Goal: Information Seeking & Learning: Learn about a topic

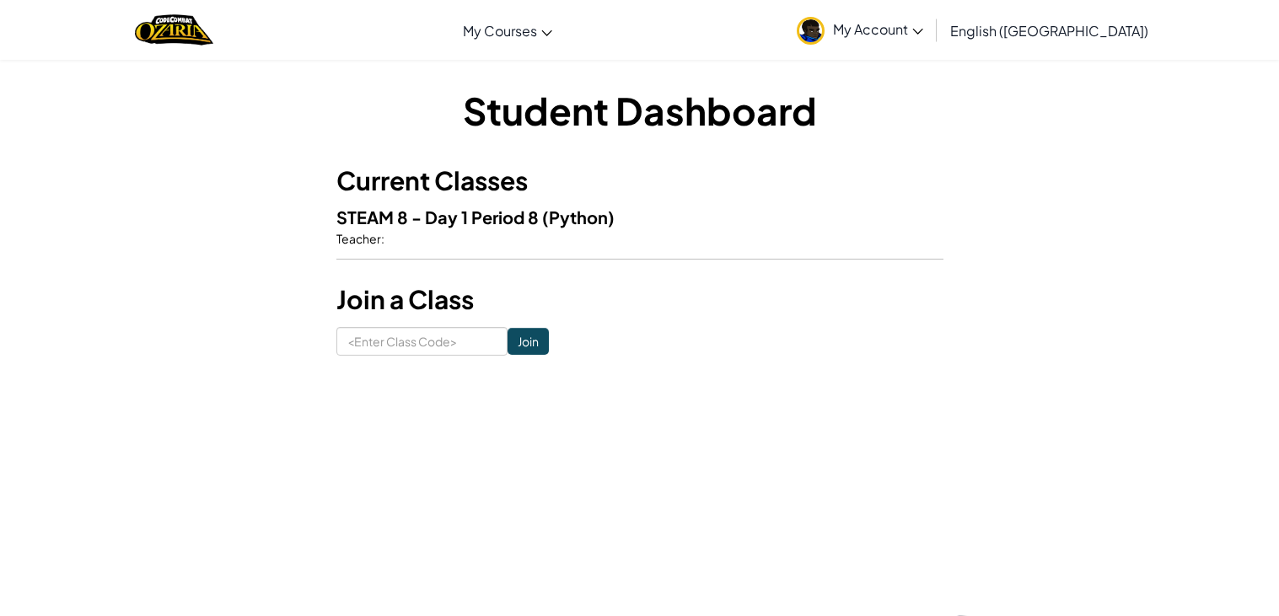
click at [518, 198] on h3 "Current Classes" at bounding box center [639, 181] width 607 height 38
click at [399, 346] on input at bounding box center [421, 341] width 171 height 29
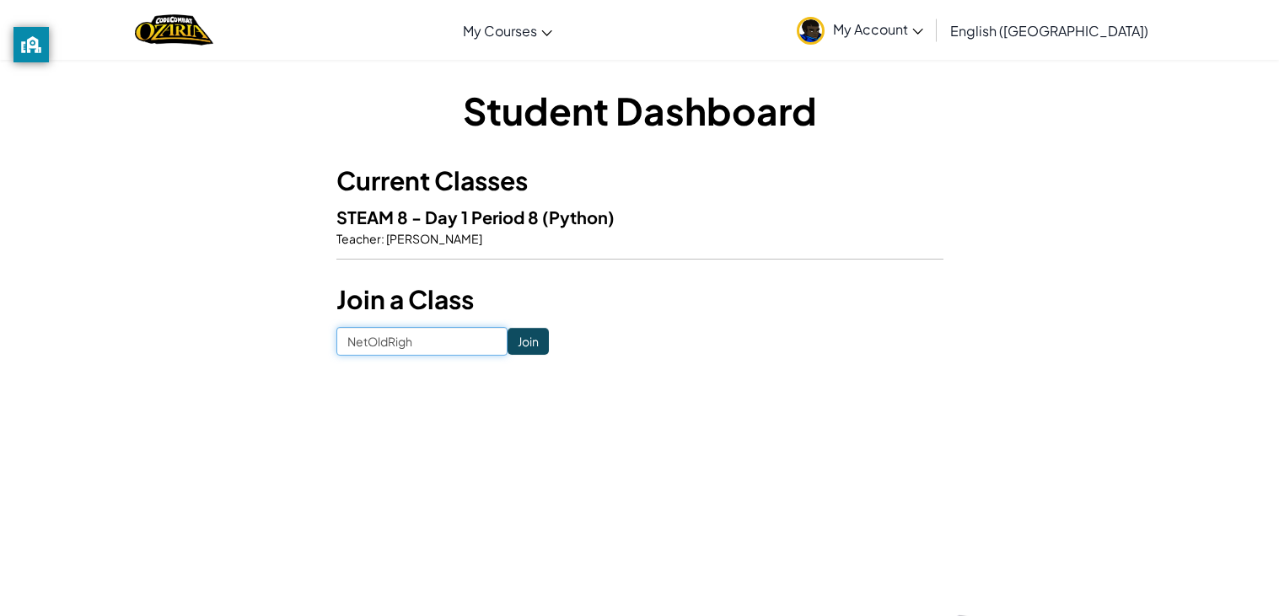
type input "NetOldRight"
click at [536, 348] on input "Join" at bounding box center [528, 341] width 41 height 27
click at [404, 333] on input at bounding box center [421, 341] width 171 height 29
type input "NetOldRight"
click at [526, 347] on input "Join" at bounding box center [528, 341] width 41 height 27
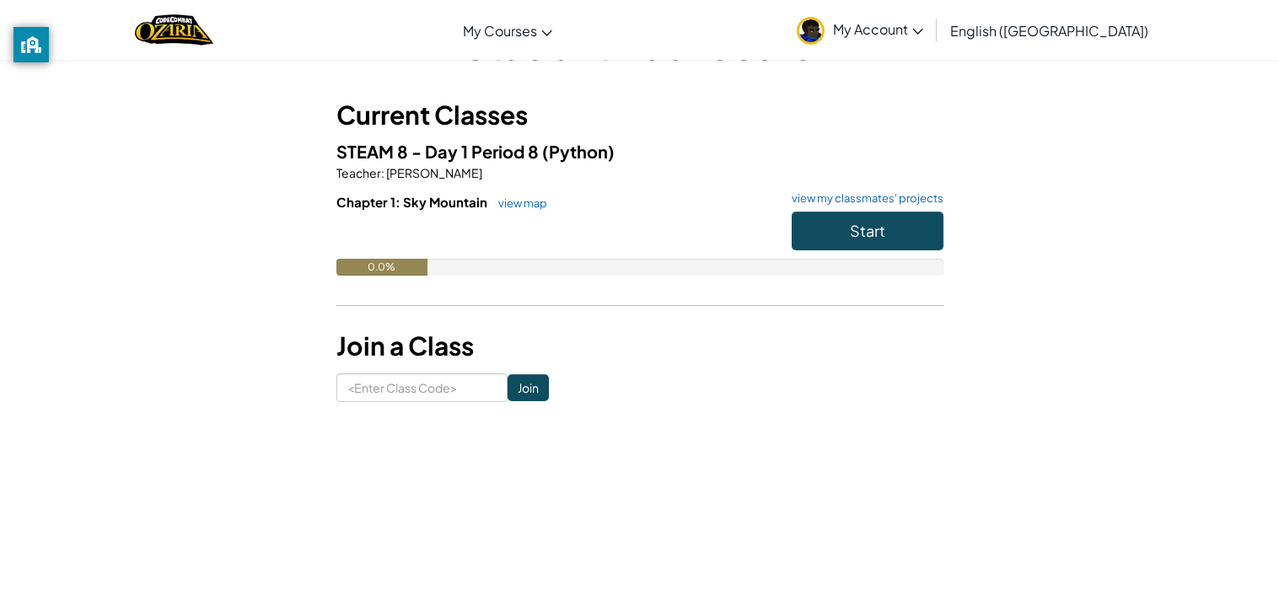
scroll to position [60, 0]
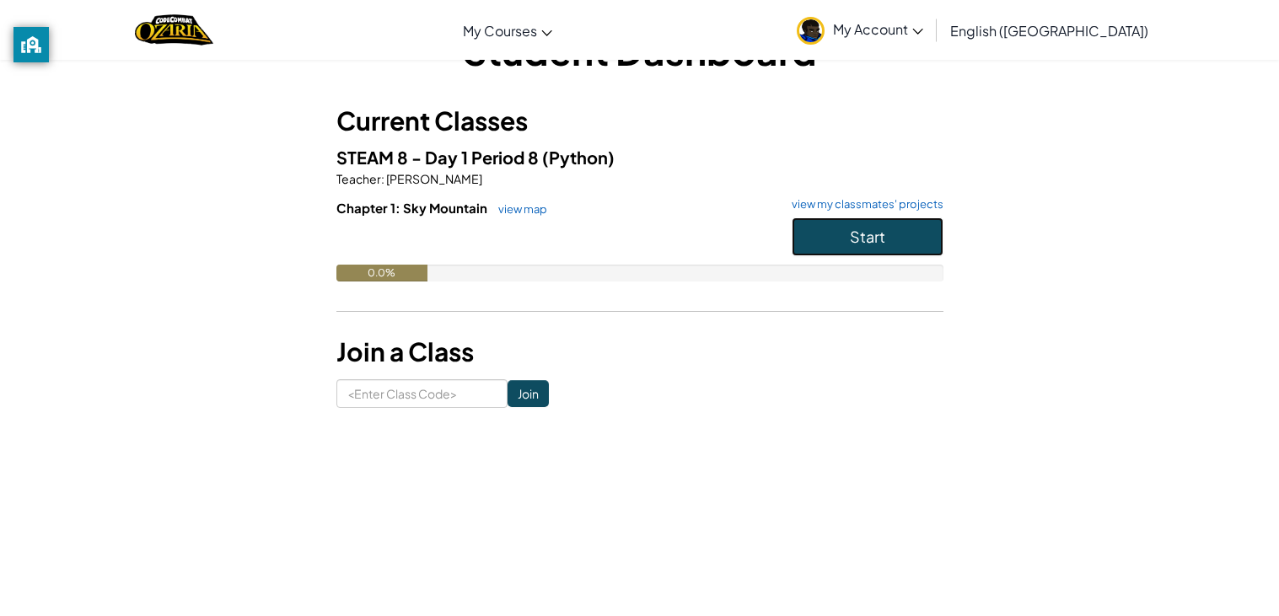
click at [832, 229] on button "Start" at bounding box center [868, 237] width 152 height 39
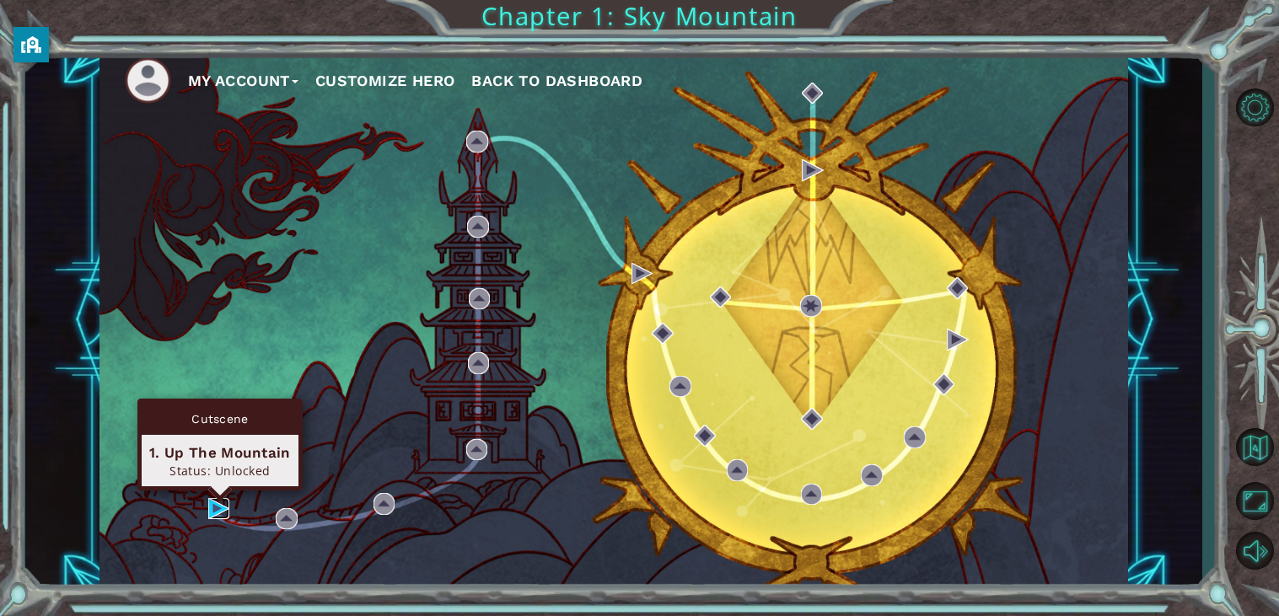
click at [208, 507] on img at bounding box center [219, 509] width 22 height 22
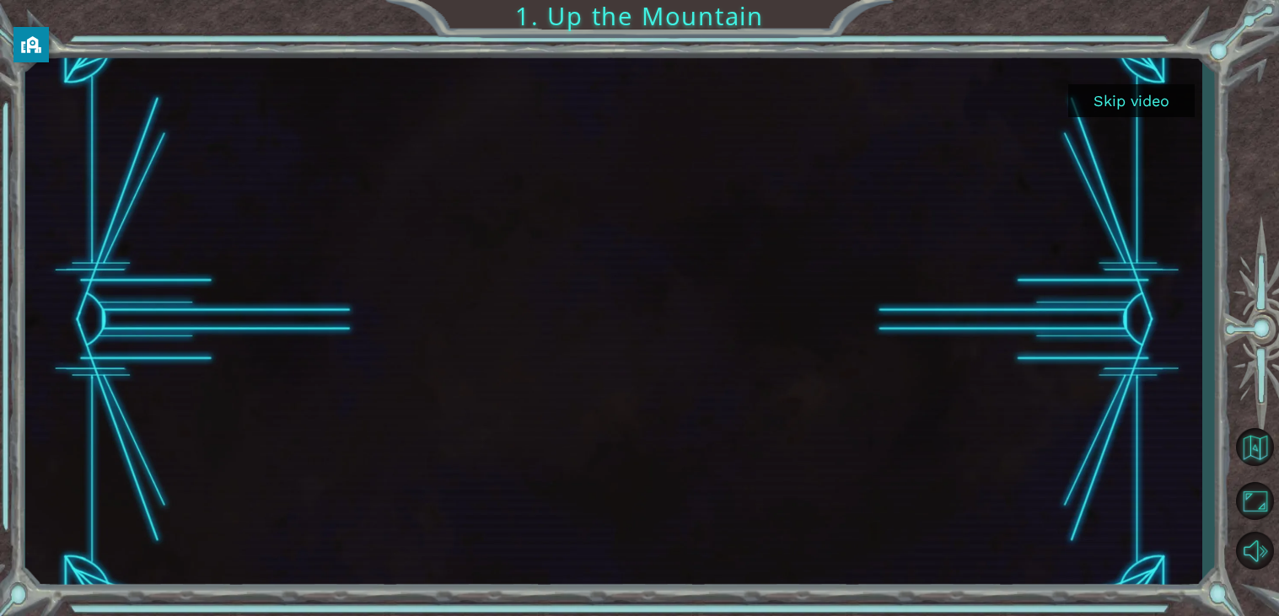
click at [1170, 125] on div at bounding box center [613, 320] width 1177 height 542
click at [1149, 104] on button "Skip video" at bounding box center [1132, 100] width 127 height 33
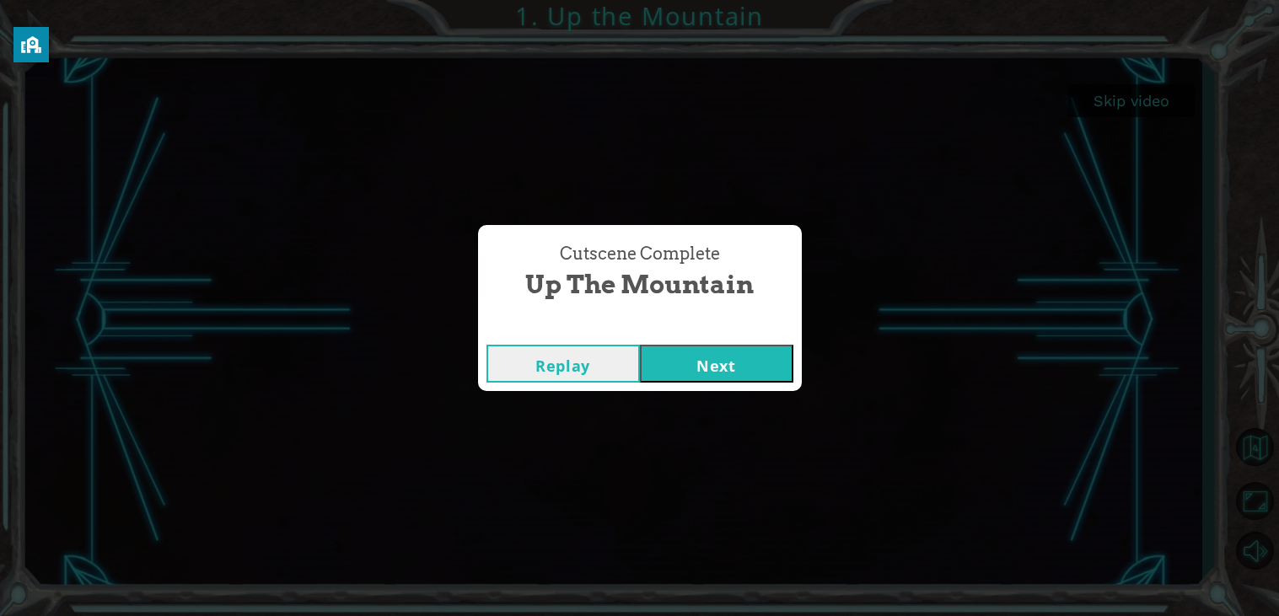
click at [736, 371] on button "Next" at bounding box center [716, 364] width 153 height 38
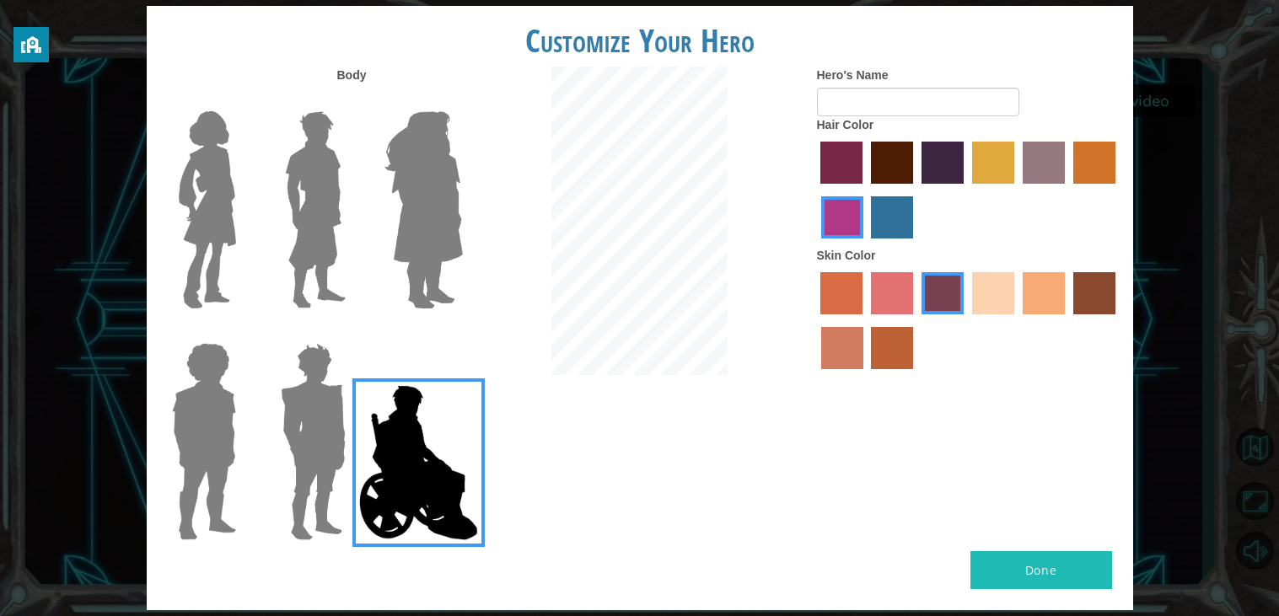
click at [299, 204] on img at bounding box center [315, 210] width 75 height 211
click at [353, 100] on input "Hero Lars" at bounding box center [353, 100] width 0 height 0
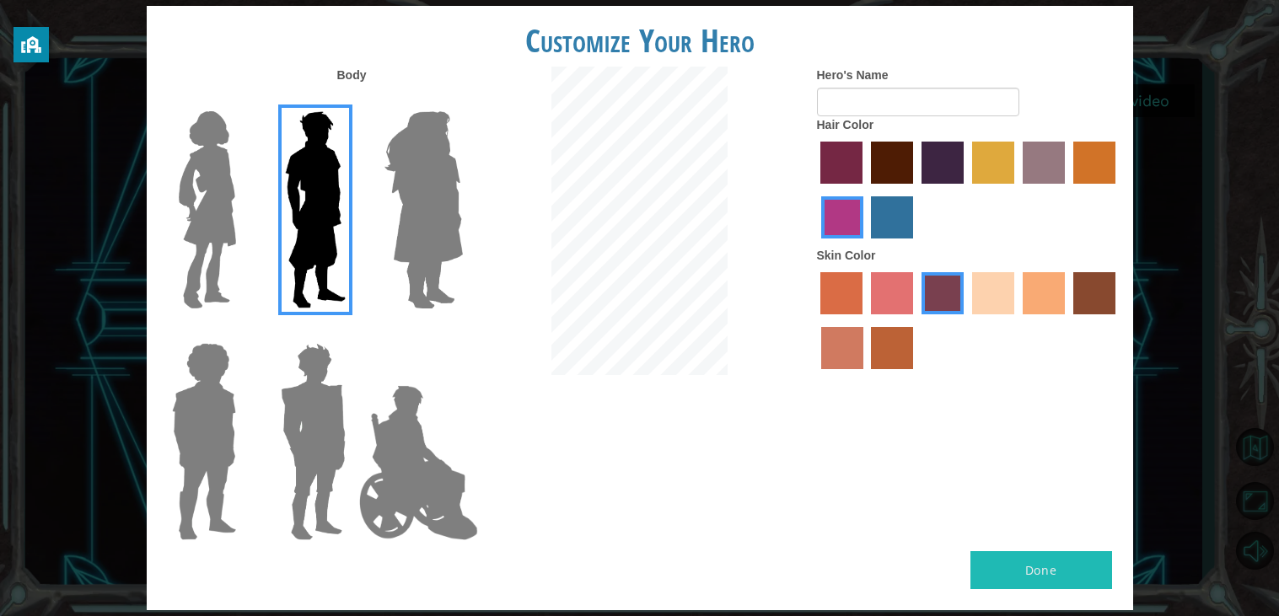
click at [369, 184] on div at bounding box center [420, 204] width 110 height 232
click at [992, 173] on label "tulip tree hair color" at bounding box center [993, 163] width 42 height 42
click at [966, 190] on input "tulip tree hair color" at bounding box center [966, 190] width 0 height 0
click at [899, 164] on label "maroon hair color" at bounding box center [892, 163] width 42 height 42
click at [865, 190] on input "maroon hair color" at bounding box center [865, 190] width 0 height 0
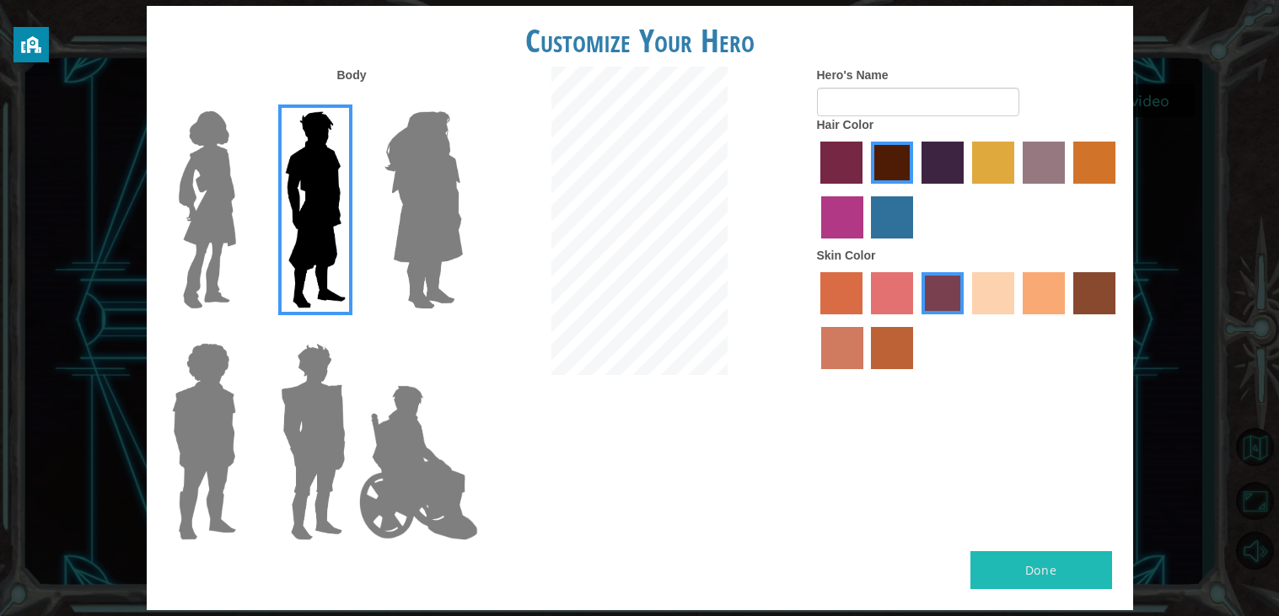
click at [928, 163] on label "hot purple hair color" at bounding box center [943, 163] width 42 height 42
click at [916, 190] on input "hot purple hair color" at bounding box center [916, 190] width 0 height 0
click at [988, 304] on label "sandy beach skin color" at bounding box center [993, 293] width 42 height 42
click at [966, 320] on input "sandy beach skin color" at bounding box center [966, 320] width 0 height 0
click at [1018, 292] on div at bounding box center [969, 323] width 304 height 110
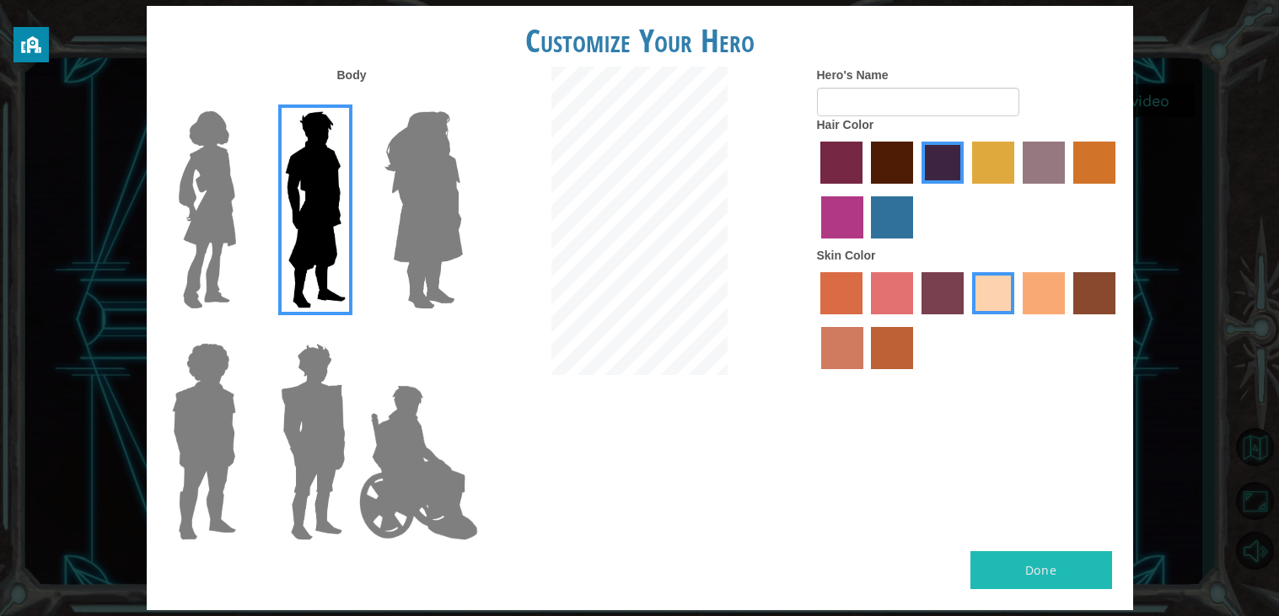
click at [1035, 294] on label "tacao skin color" at bounding box center [1044, 293] width 42 height 42
click at [1017, 320] on input "tacao skin color" at bounding box center [1017, 320] width 0 height 0
click at [202, 399] on img at bounding box center [204, 441] width 78 height 211
click at [243, 332] on input "Hero Steven" at bounding box center [243, 332] width 0 height 0
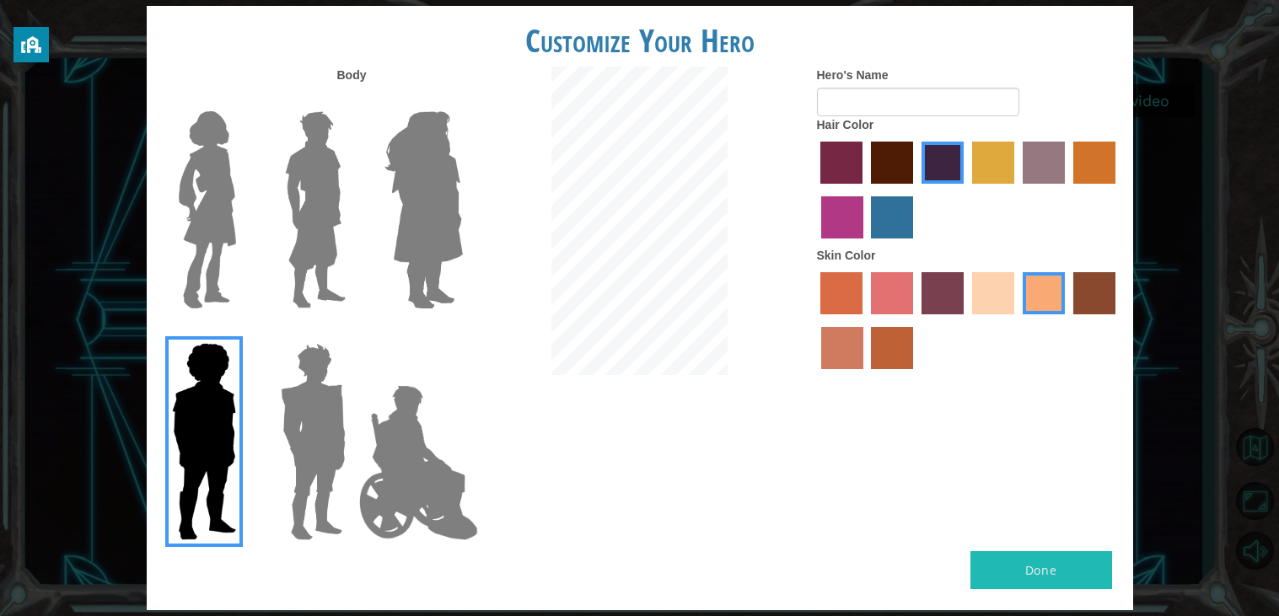
click at [288, 417] on img at bounding box center [313, 441] width 78 height 211
click at [353, 332] on input "Hero Garnet" at bounding box center [353, 332] width 0 height 0
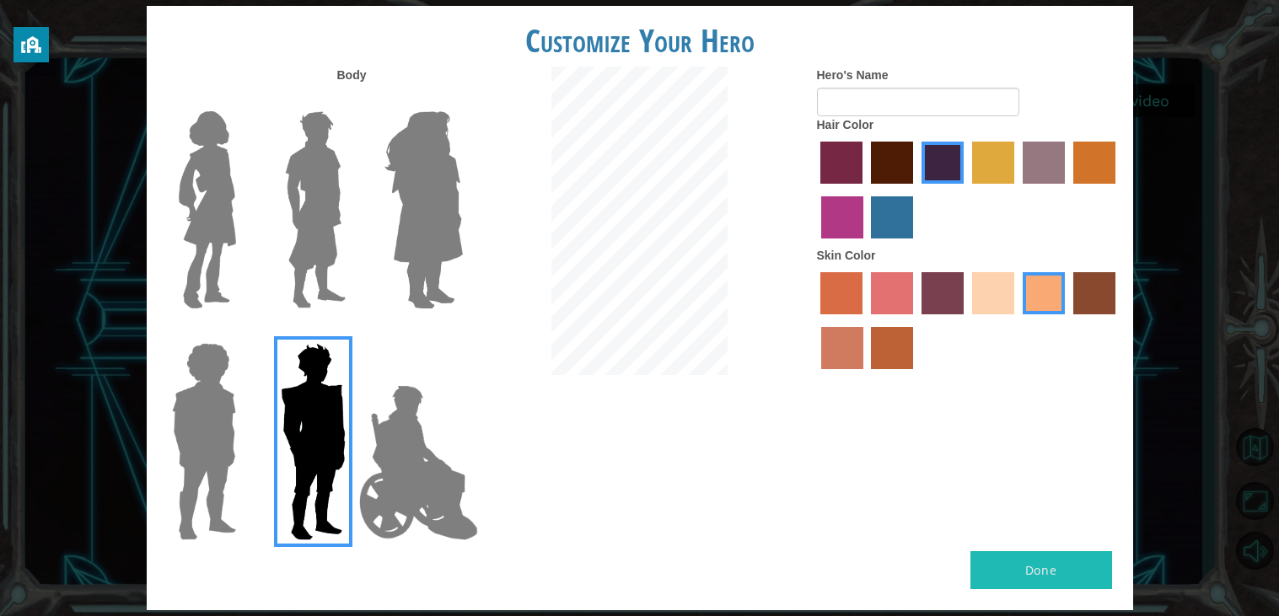
click at [302, 207] on img at bounding box center [315, 210] width 75 height 211
click at [353, 100] on input "Hero Lars" at bounding box center [353, 100] width 0 height 0
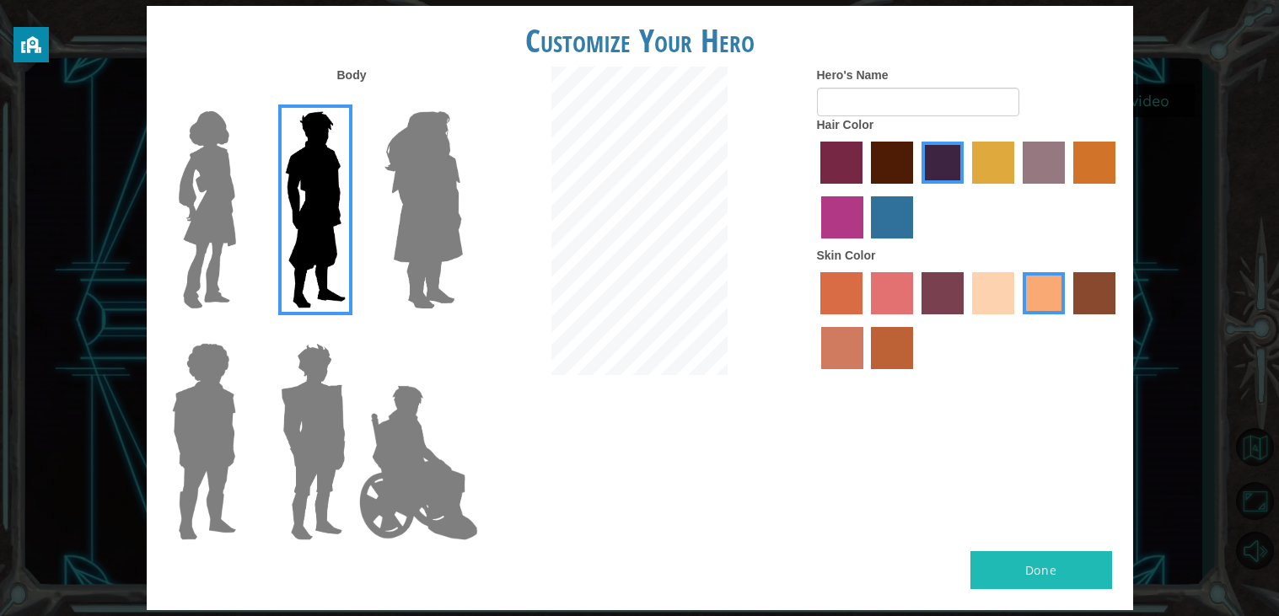
click at [999, 570] on button "Done" at bounding box center [1042, 571] width 142 height 38
type input "[PERSON_NAME]"
click at [1040, 573] on button "Done" at bounding box center [1042, 571] width 142 height 38
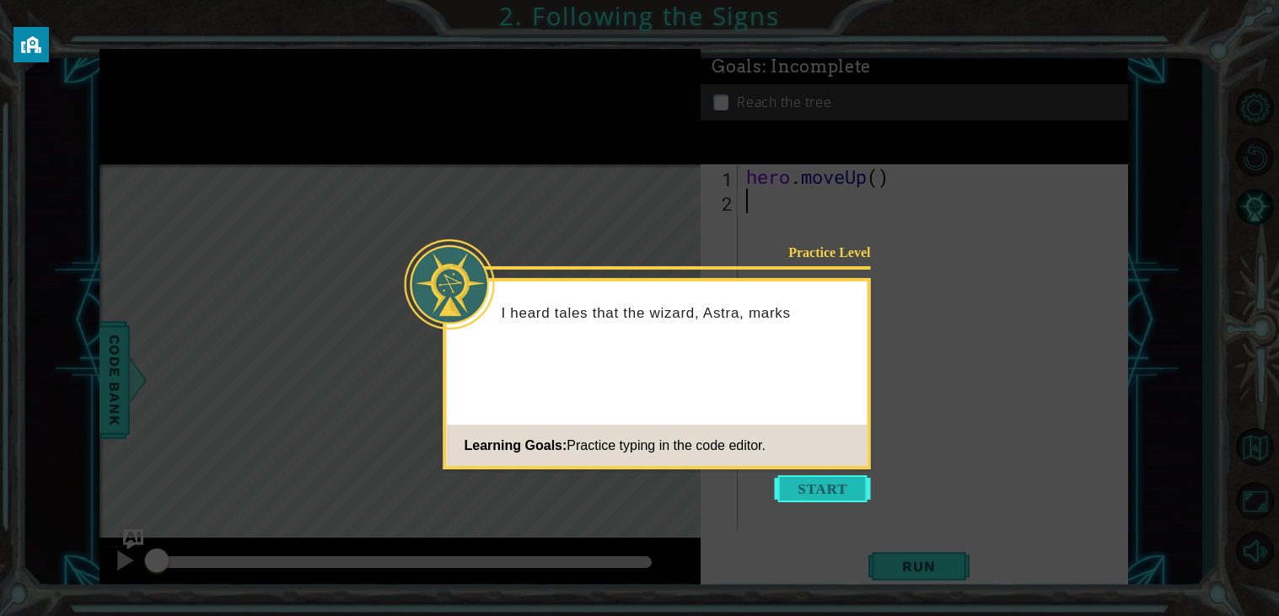
click at [839, 494] on button "Start" at bounding box center [823, 489] width 96 height 27
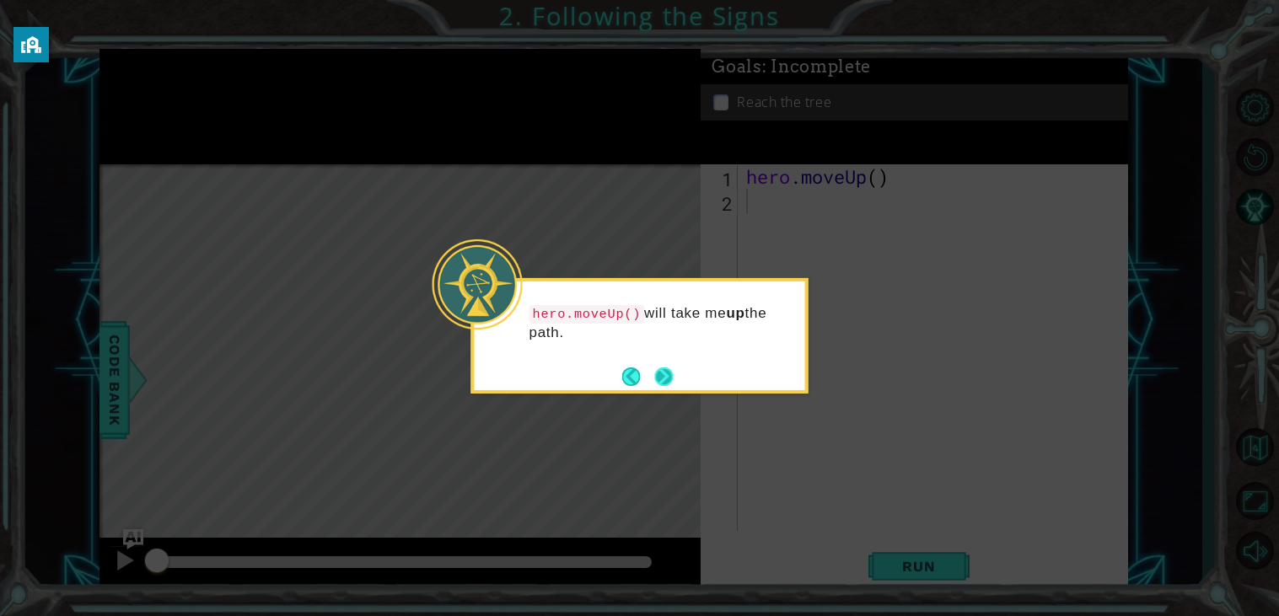
click at [661, 375] on button "Next" at bounding box center [664, 376] width 24 height 24
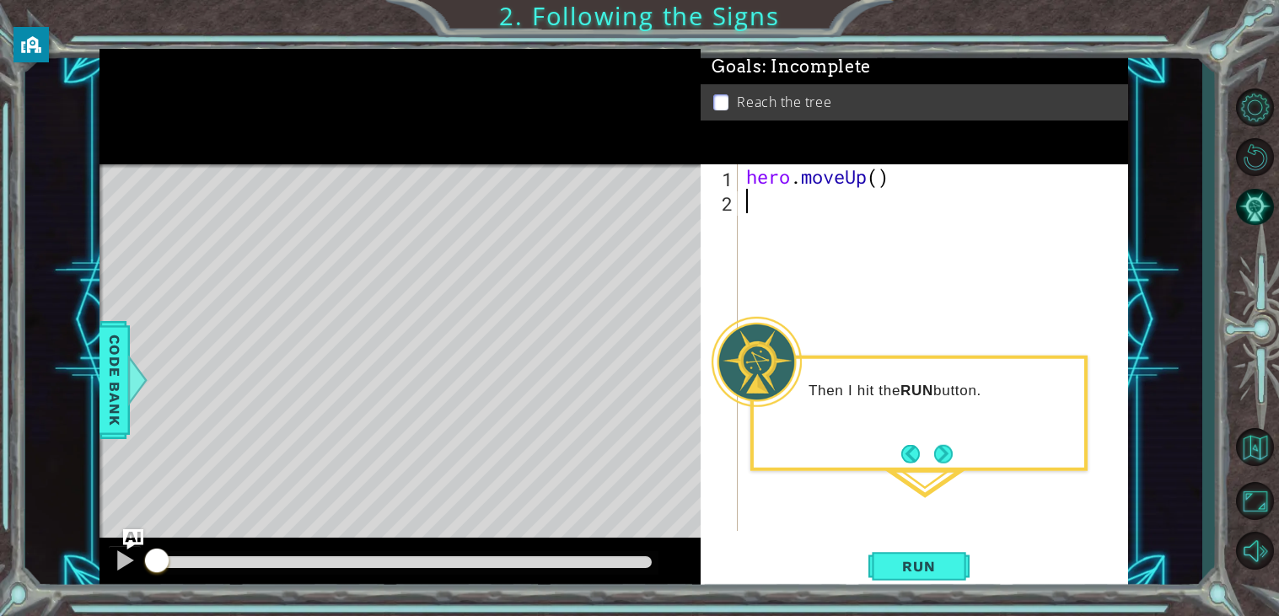
click at [880, 178] on div "hero . moveUp ( )" at bounding box center [938, 372] width 390 height 416
type textarea "hero.moveUp(2)"
click at [938, 575] on span "Run" at bounding box center [919, 566] width 67 height 17
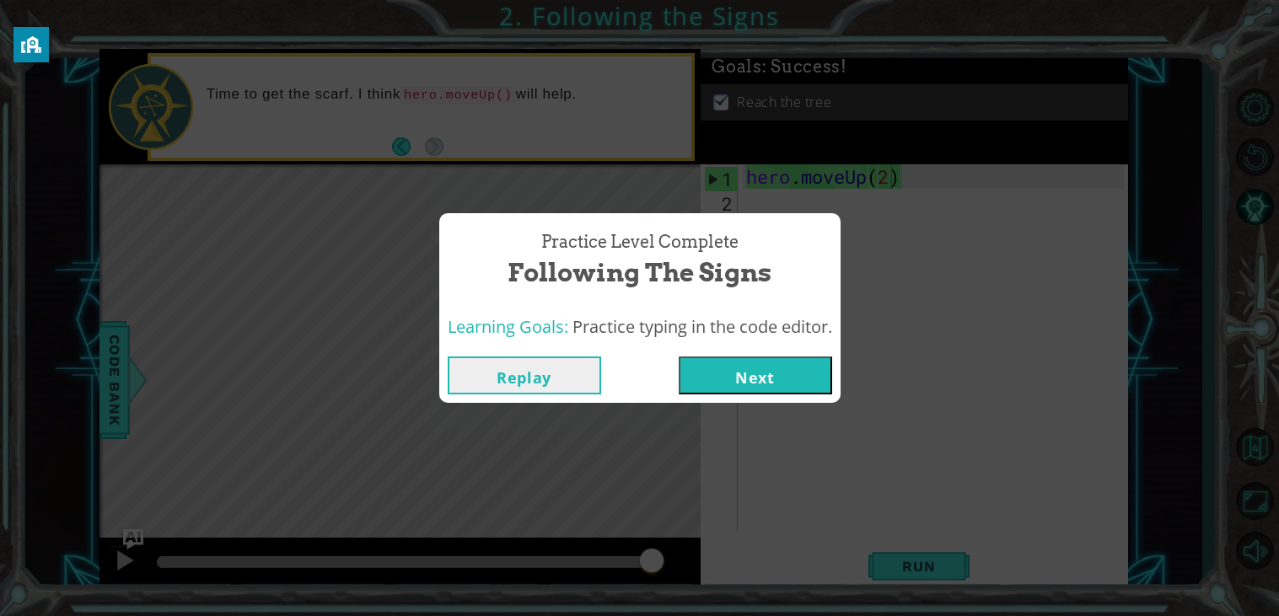
click at [740, 369] on button "Next" at bounding box center [755, 376] width 153 height 38
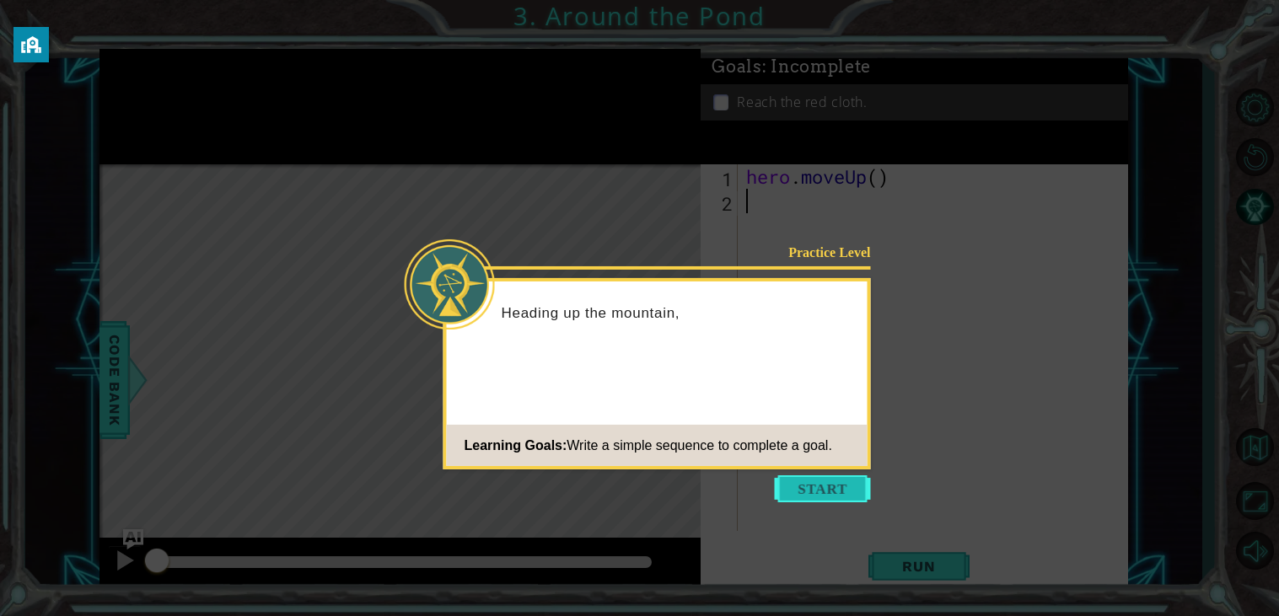
click at [820, 478] on button "Start" at bounding box center [823, 489] width 96 height 27
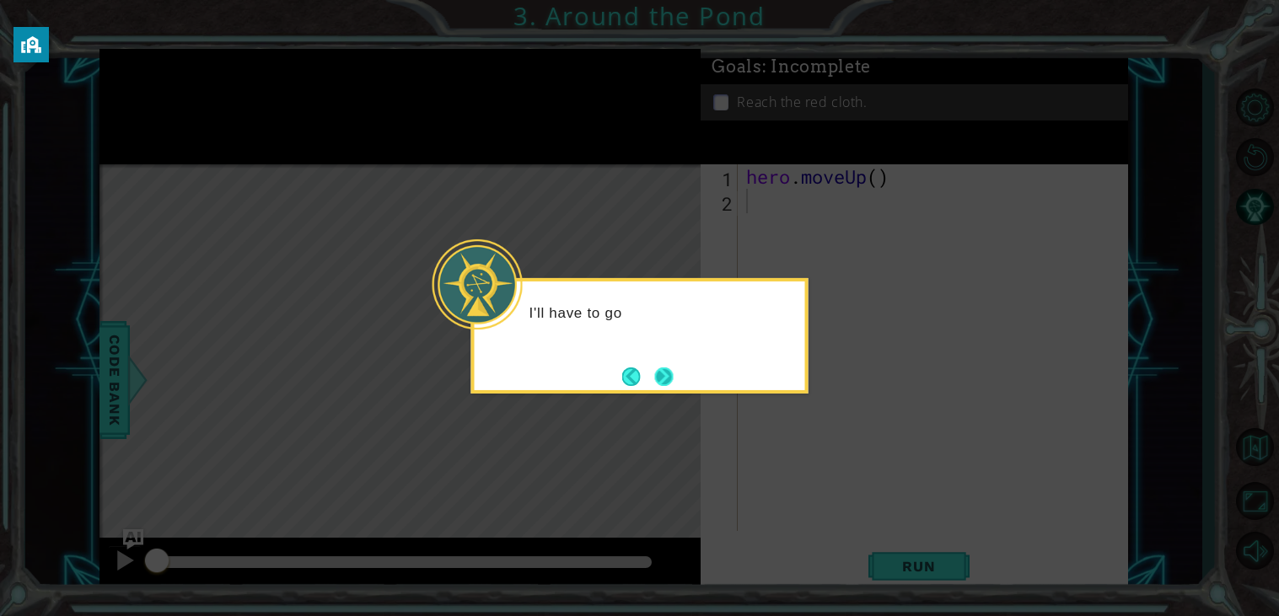
click at [678, 369] on button "Next" at bounding box center [664, 377] width 30 height 30
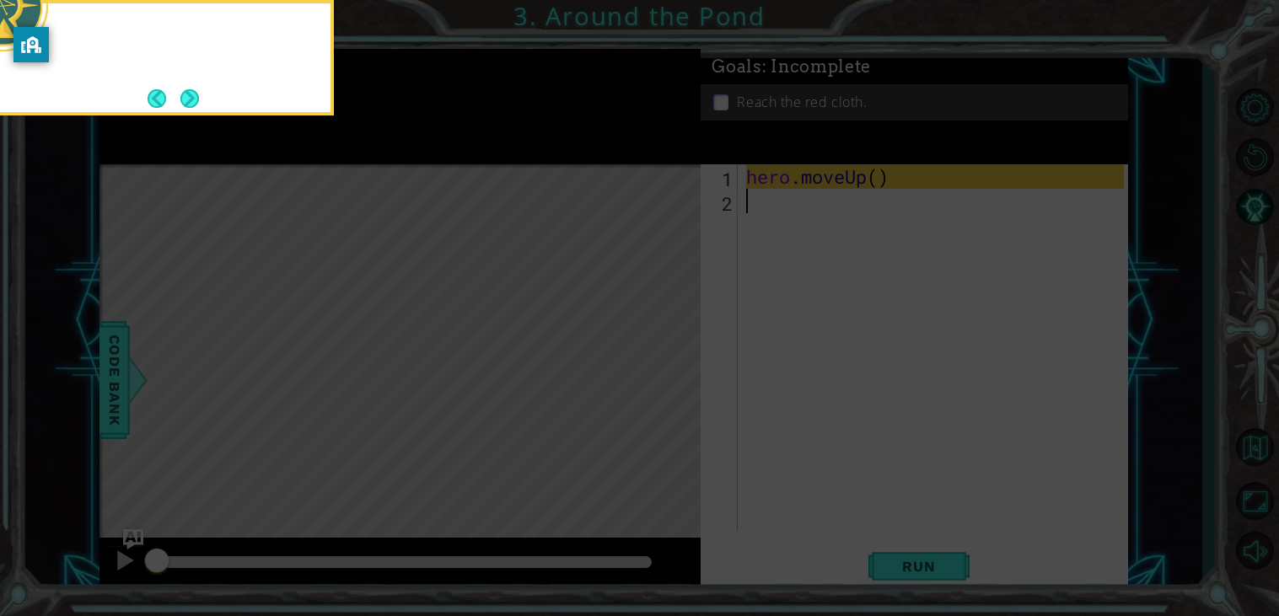
click at [672, 399] on icon at bounding box center [639, 91] width 1279 height 1049
click at [202, 105] on button "Next" at bounding box center [189, 98] width 31 height 31
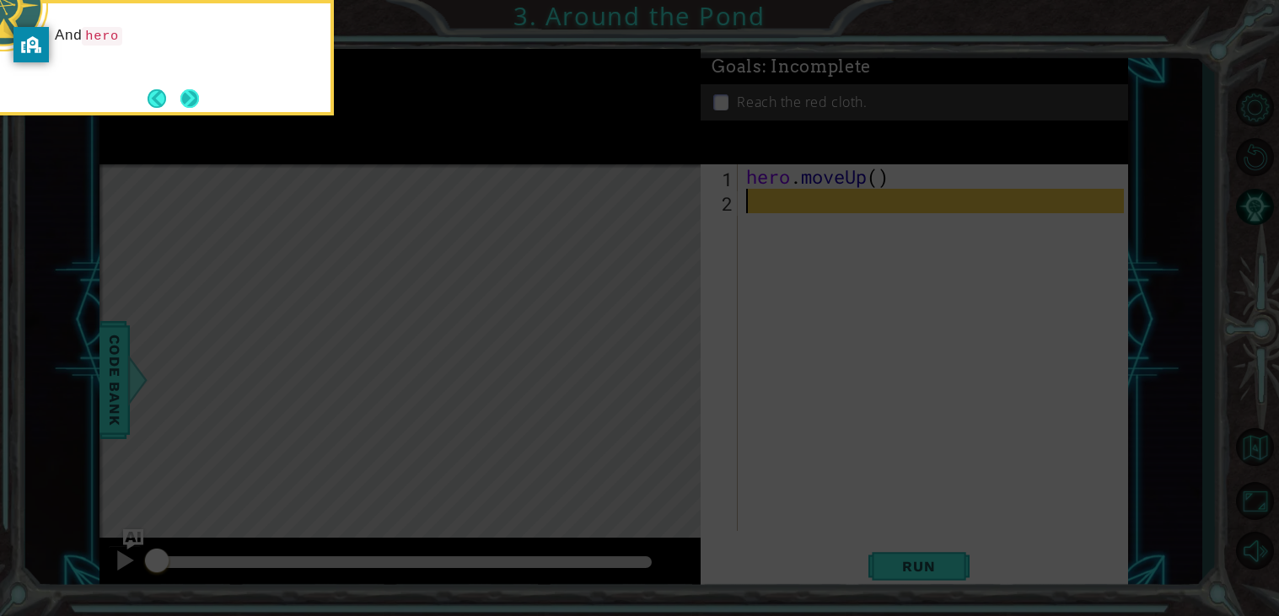
click at [201, 99] on button "Next" at bounding box center [190, 98] width 31 height 31
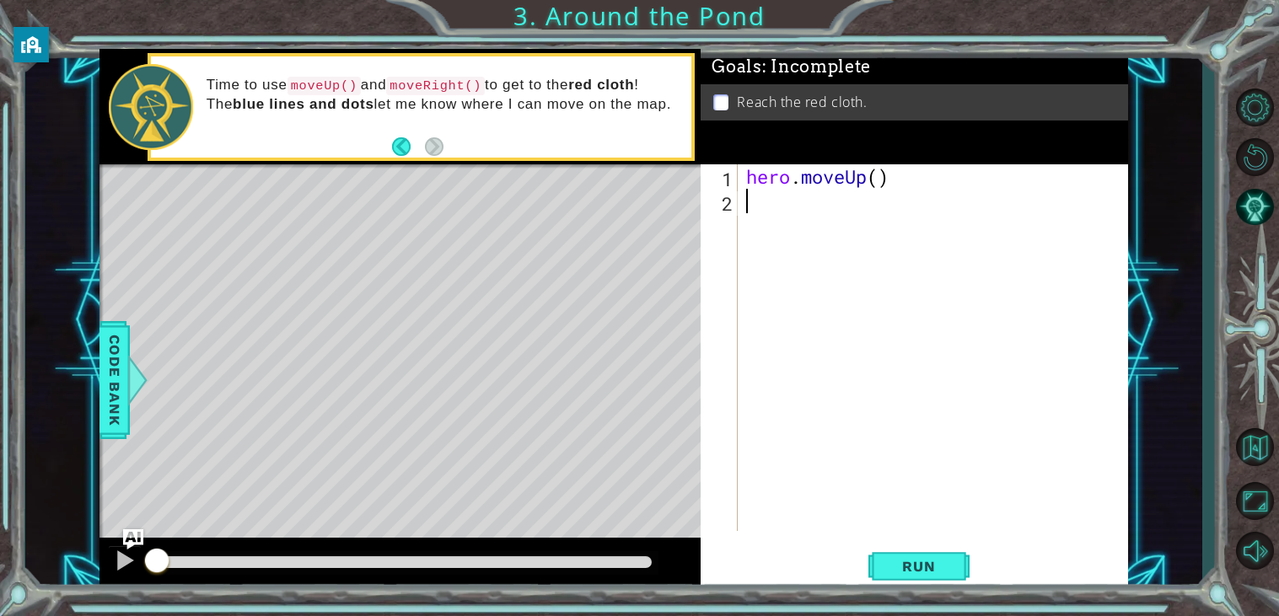
click at [880, 174] on div "hero . moveUp ( )" at bounding box center [938, 372] width 390 height 416
type textarea "hero.moveUp(2)"
click at [814, 213] on div "hero . moveUp ( 2 )" at bounding box center [938, 372] width 390 height 416
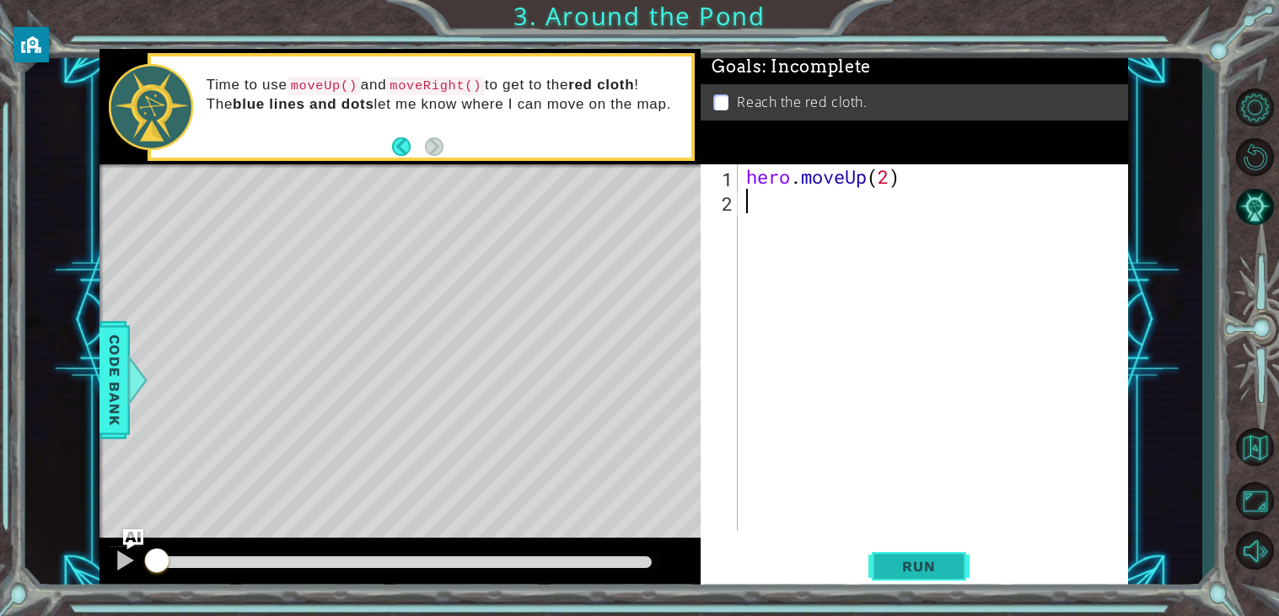
click at [945, 577] on button "Run" at bounding box center [919, 567] width 101 height 43
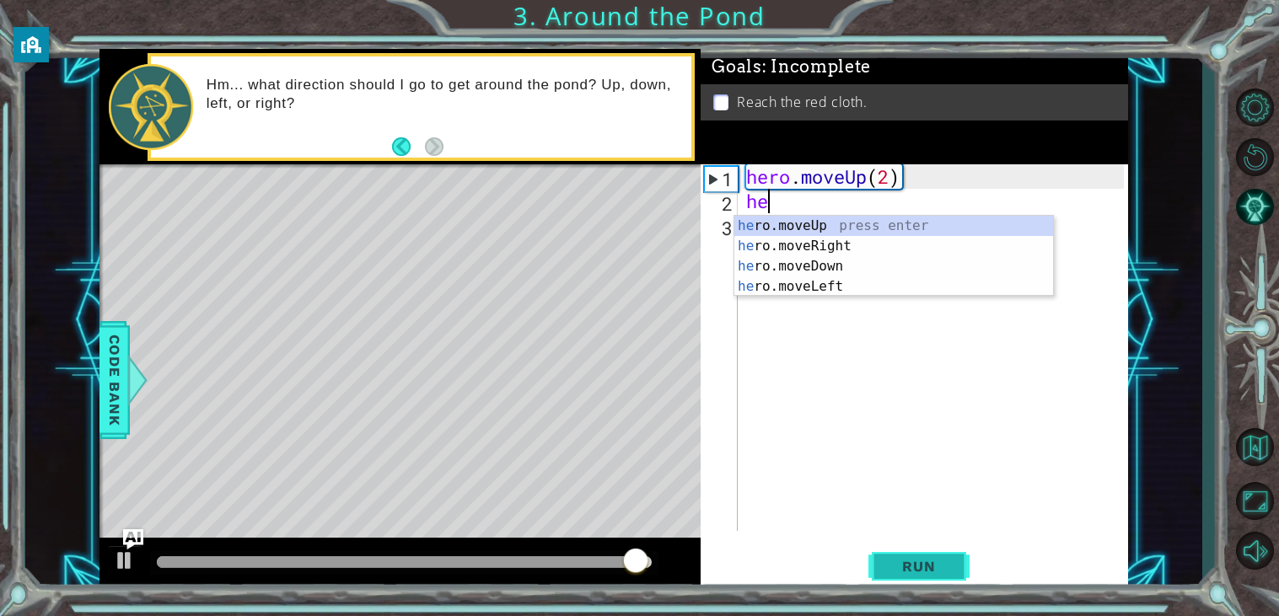
type textarea "her"
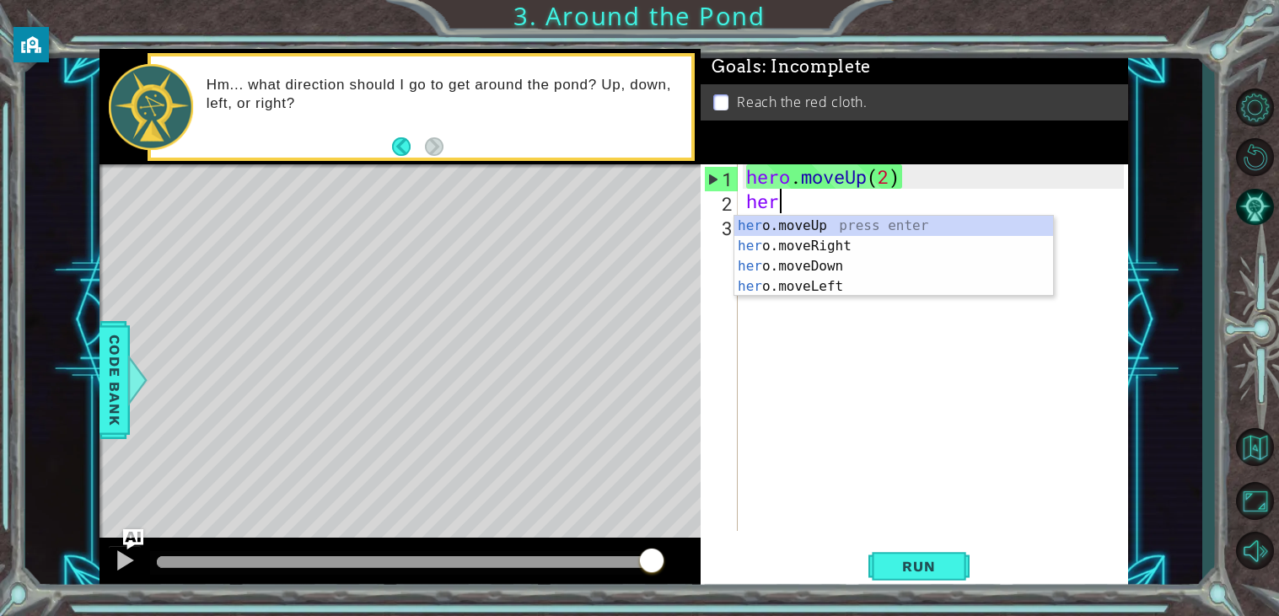
click at [980, 247] on div "her o.moveUp press enter her o.moveRight press enter her o.moveDown press enter…" at bounding box center [894, 276] width 319 height 121
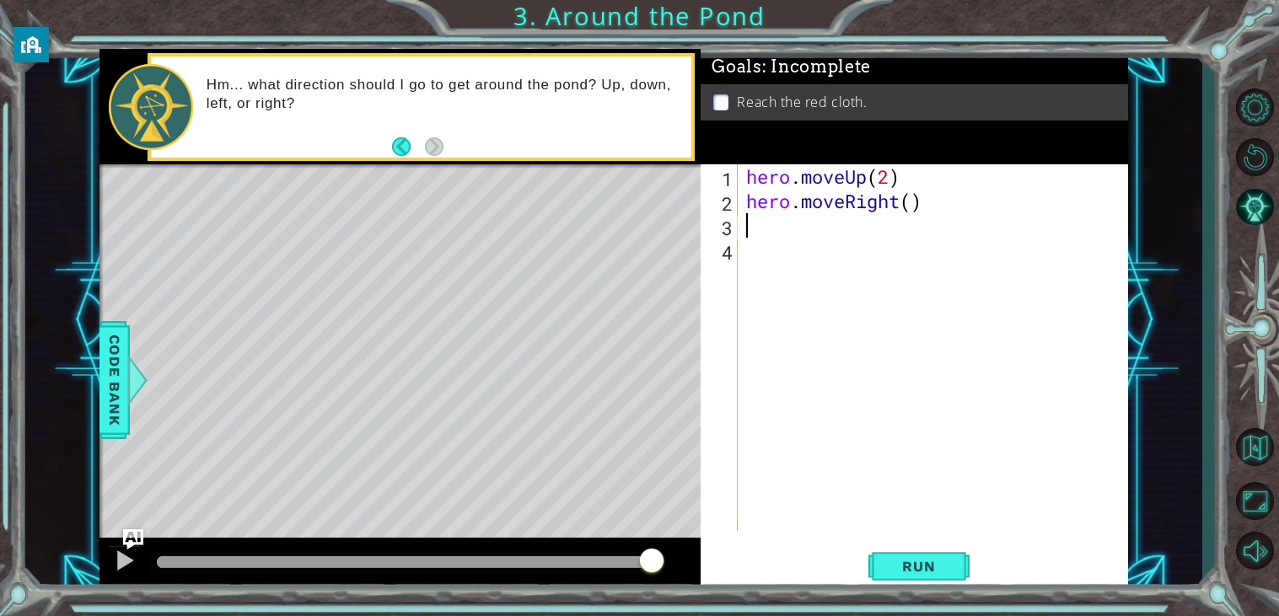
click at [1010, 234] on div "hero . moveUp ( 2 ) hero . moveRight ( )" at bounding box center [938, 372] width 390 height 416
type textarea "m"
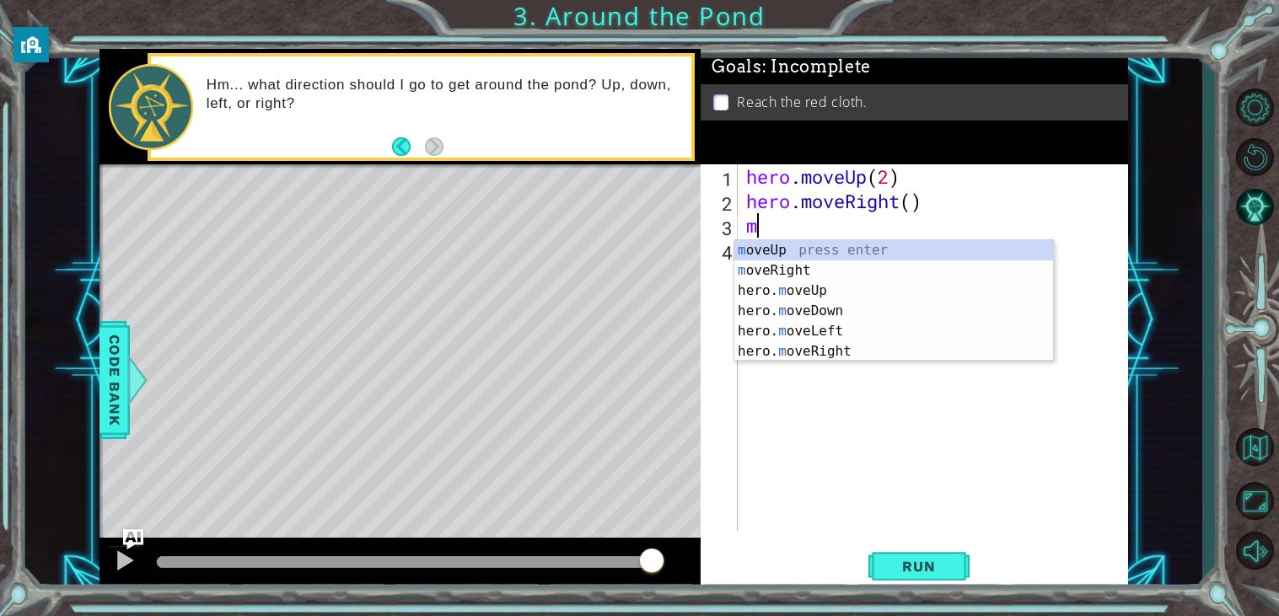
click at [927, 286] on div "m oveUp press enter m oveRight press enter hero. m oveUp press enter hero. m ov…" at bounding box center [894, 321] width 319 height 162
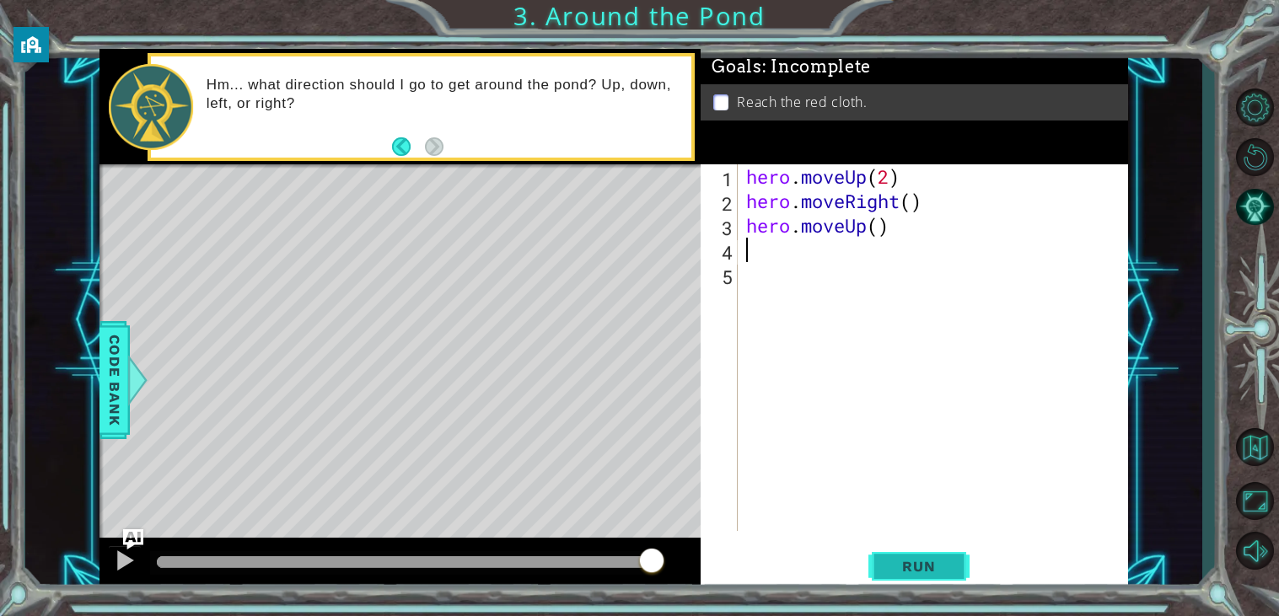
click at [944, 557] on button "Run" at bounding box center [919, 567] width 101 height 43
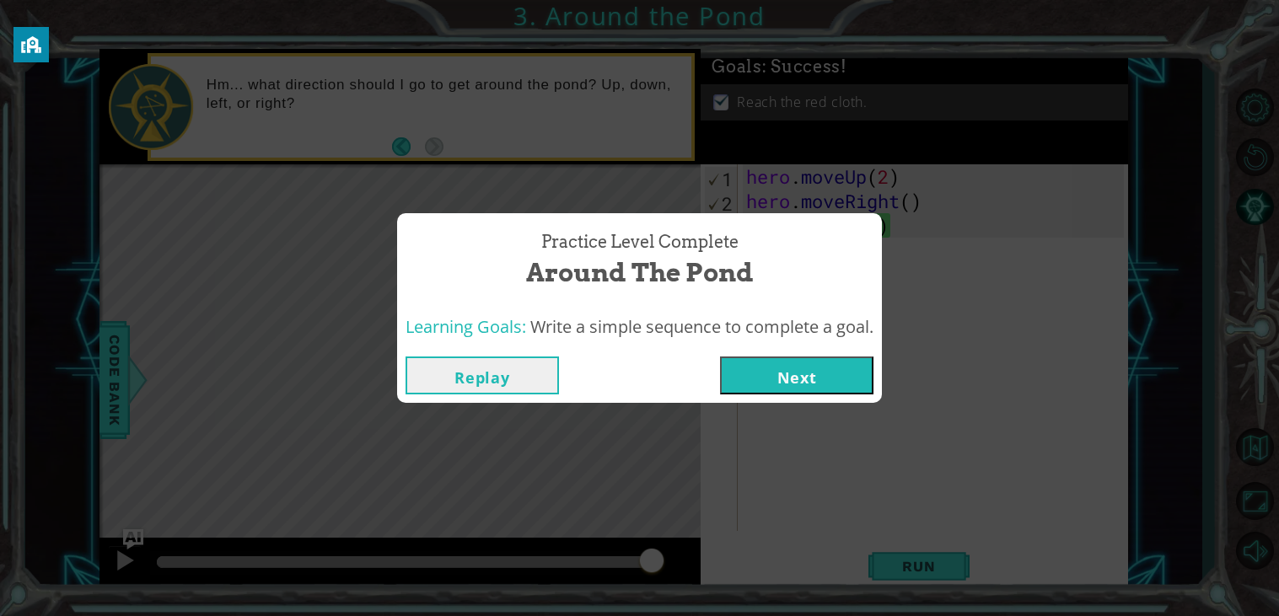
click at [840, 383] on button "Next" at bounding box center [796, 376] width 153 height 38
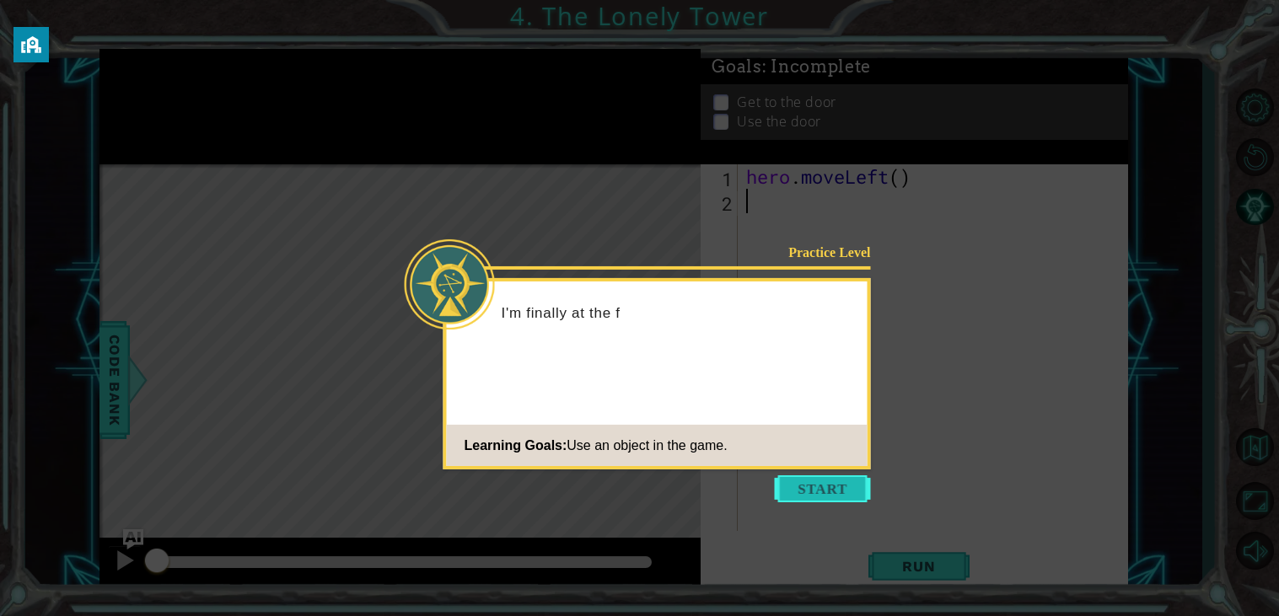
click at [826, 496] on button "Start" at bounding box center [823, 489] width 96 height 27
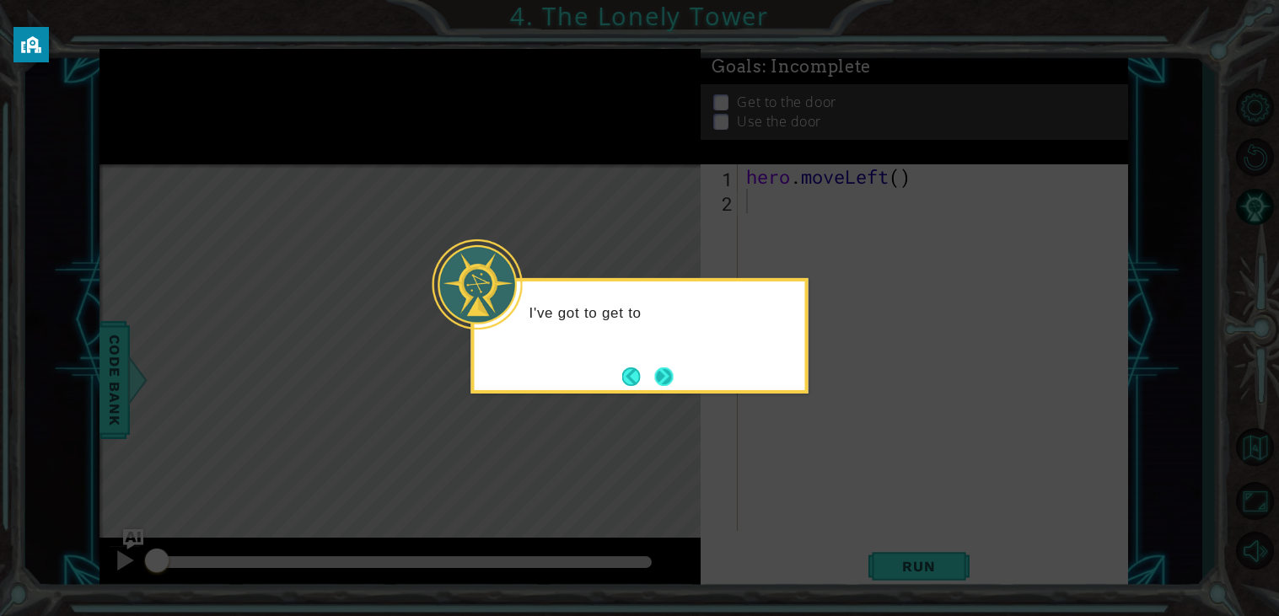
click at [658, 369] on button "Next" at bounding box center [664, 377] width 30 height 30
click at [654, 366] on button "Next" at bounding box center [664, 377] width 30 height 30
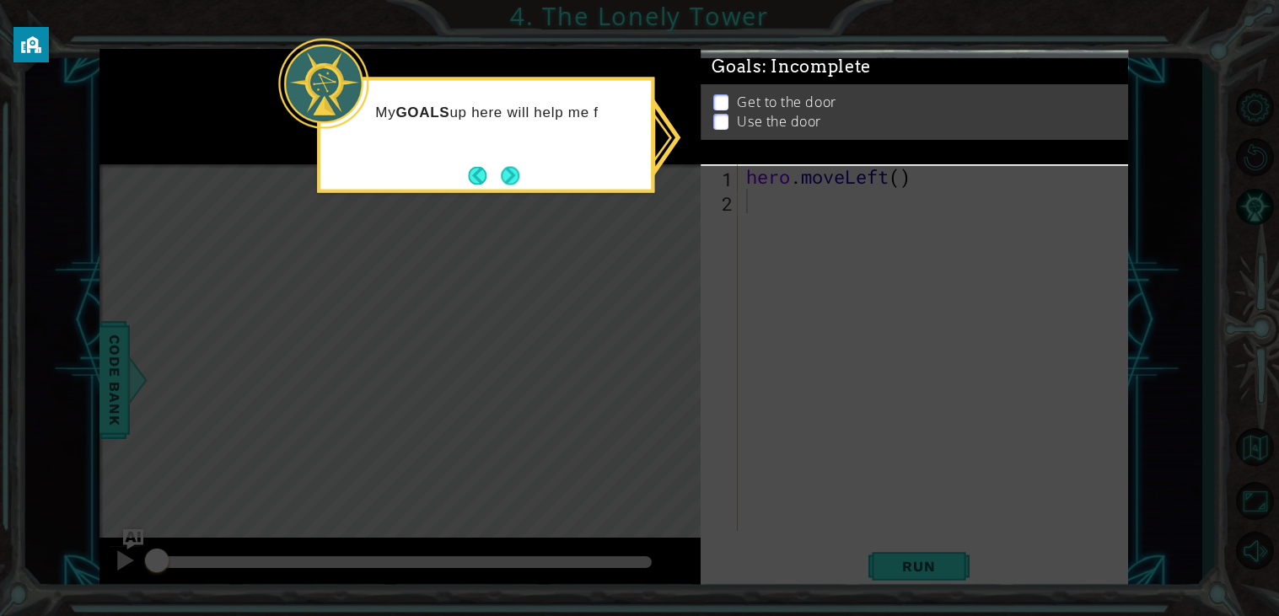
click at [905, 112] on li "Get to the door" at bounding box center [916, 102] width 406 height 19
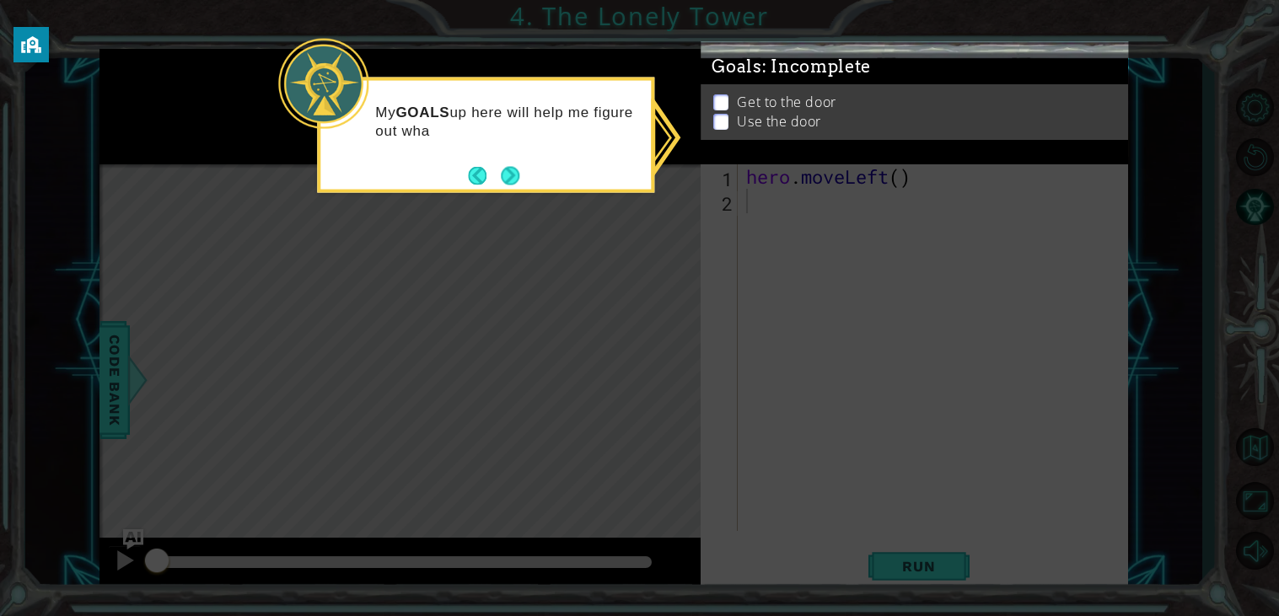
click at [888, 123] on li "Use the door" at bounding box center [916, 113] width 406 height 19
click at [738, 104] on p "Get to the door" at bounding box center [786, 102] width 99 height 19
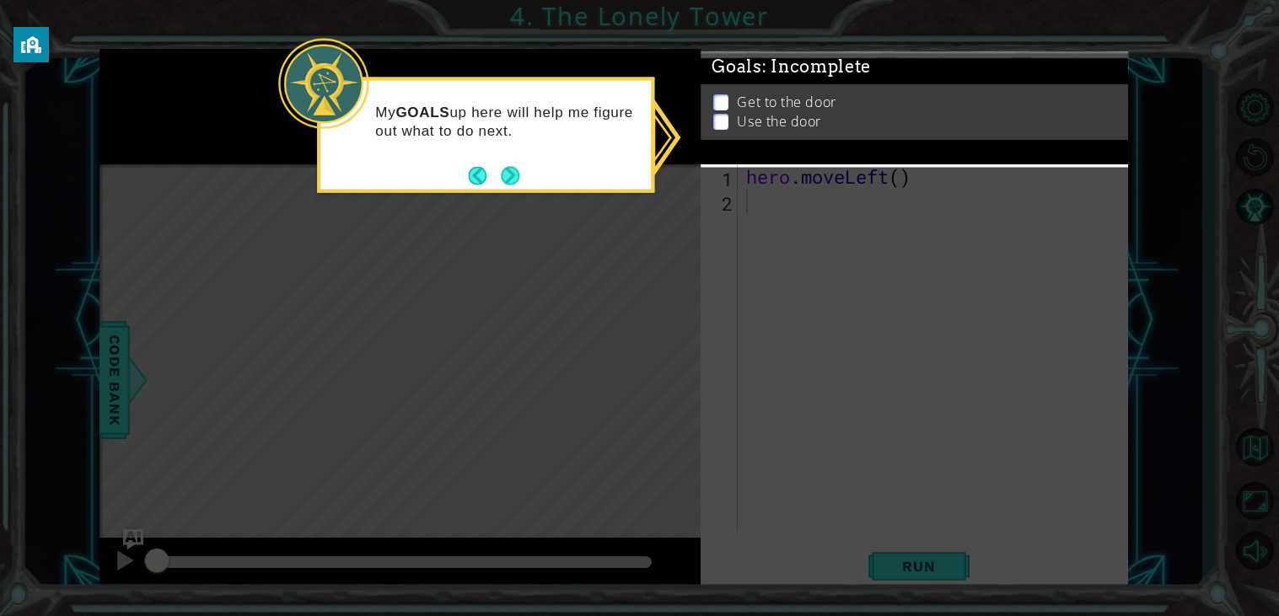
click at [735, 102] on li "Get to the door" at bounding box center [916, 99] width 406 height 19
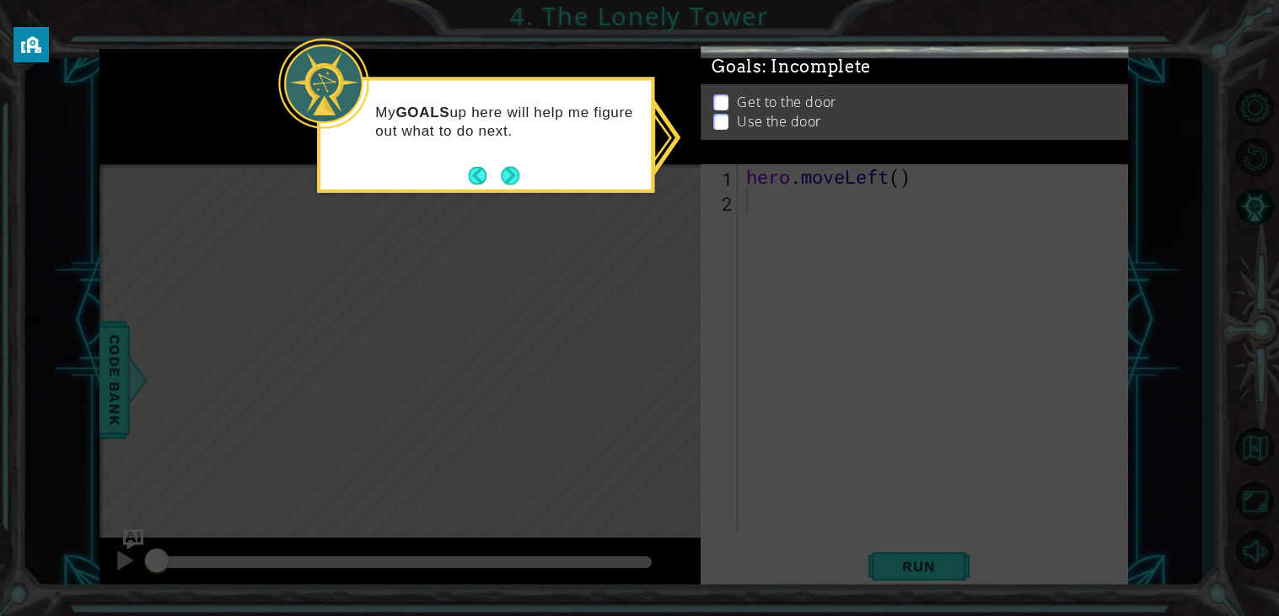
click at [732, 87] on div "Get to the door Use the door" at bounding box center [915, 112] width 428 height 56
click at [718, 110] on li "Get to the door" at bounding box center [916, 99] width 406 height 19
click at [620, 170] on div "My GOALS up here will help me figure out what to do next." at bounding box center [485, 129] width 331 height 85
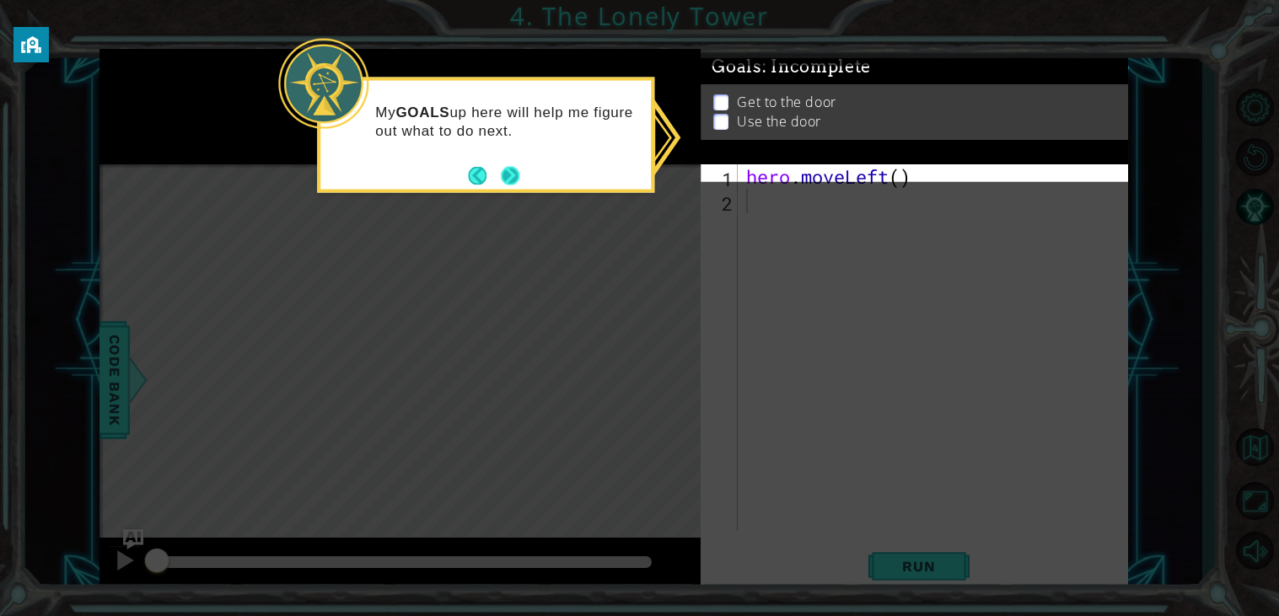
click at [522, 182] on button "Next" at bounding box center [510, 175] width 23 height 23
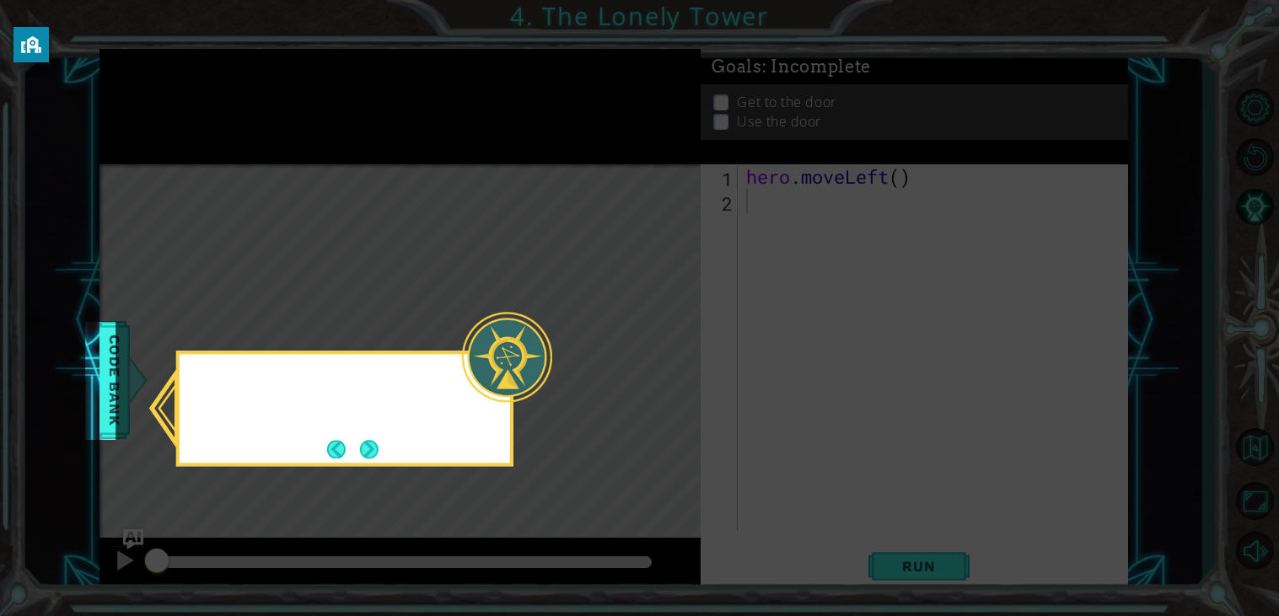
click at [530, 168] on icon at bounding box center [639, 308] width 1279 height 616
click at [380, 444] on button "Next" at bounding box center [369, 449] width 21 height 21
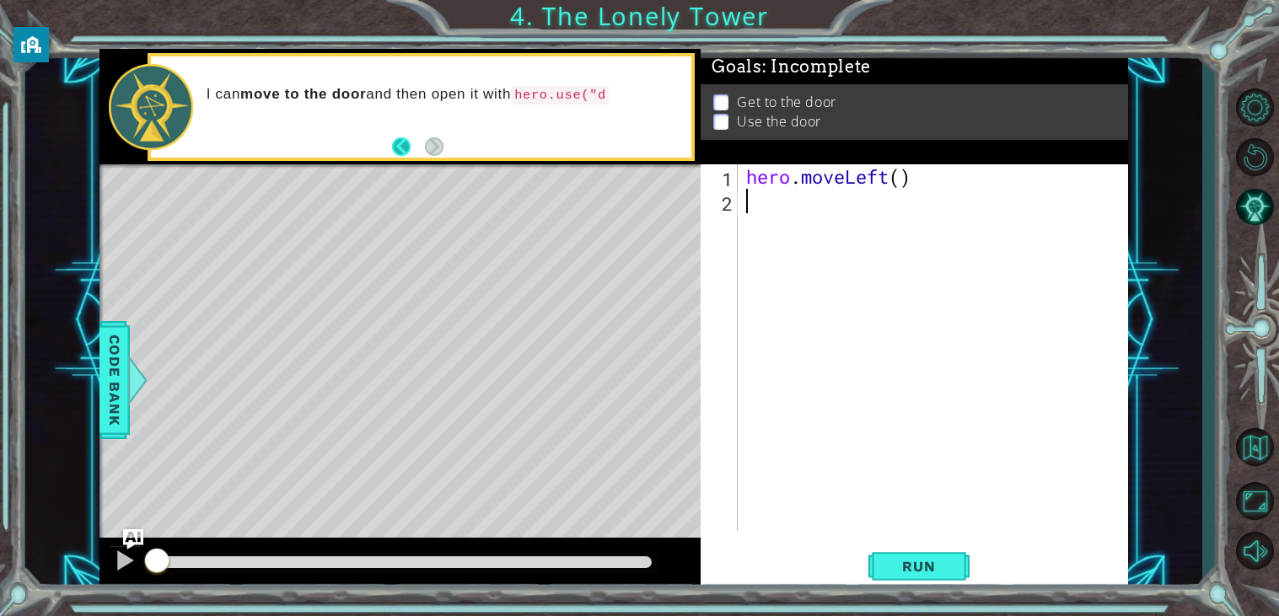
click at [420, 154] on button "Back" at bounding box center [408, 146] width 33 height 19
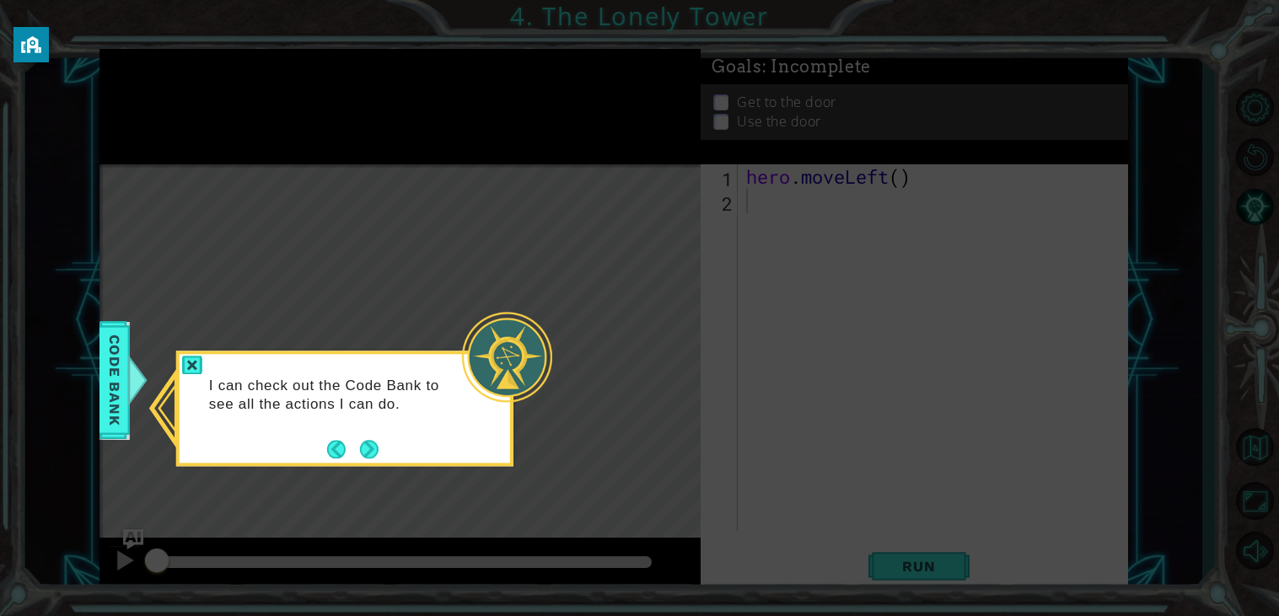
click at [504, 409] on div "I can check out the Code Bank to see all the actions I can do." at bounding box center [345, 403] width 331 height 85
click at [370, 454] on button "Next" at bounding box center [369, 449] width 26 height 26
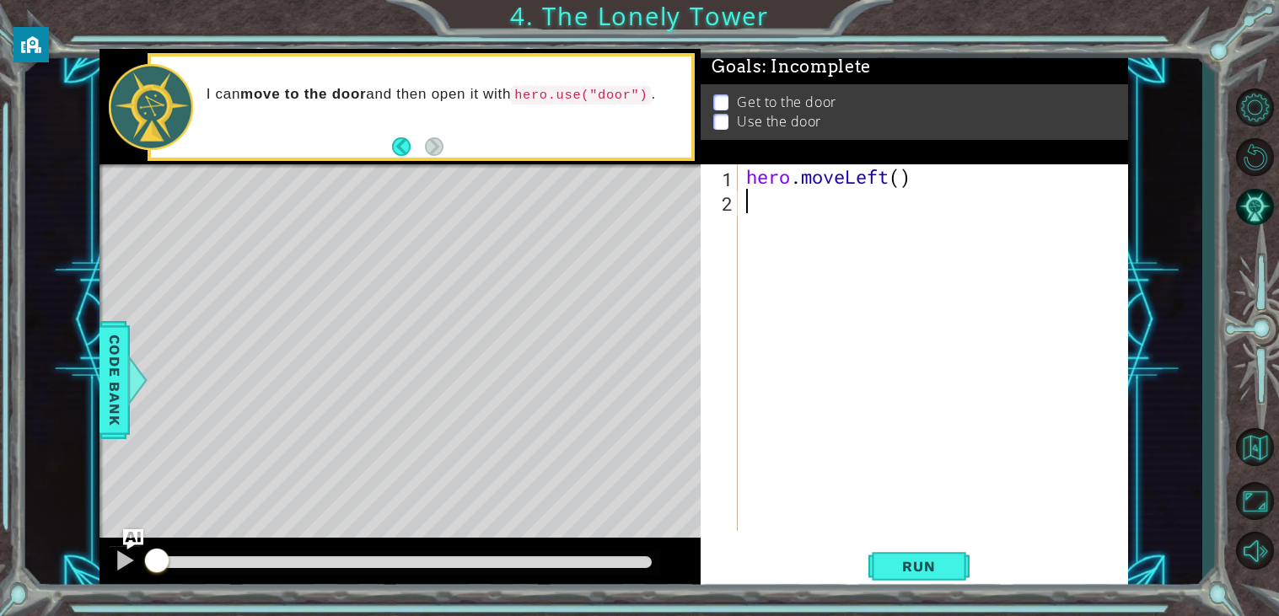
click at [721, 100] on p at bounding box center [720, 98] width 15 height 16
click at [902, 183] on div "hero . moveLeft ( )" at bounding box center [938, 372] width 390 height 416
type textarea "hero.moveLeft(2)"
click at [792, 205] on div "hero . moveLeft ( 2 )" at bounding box center [938, 372] width 390 height 416
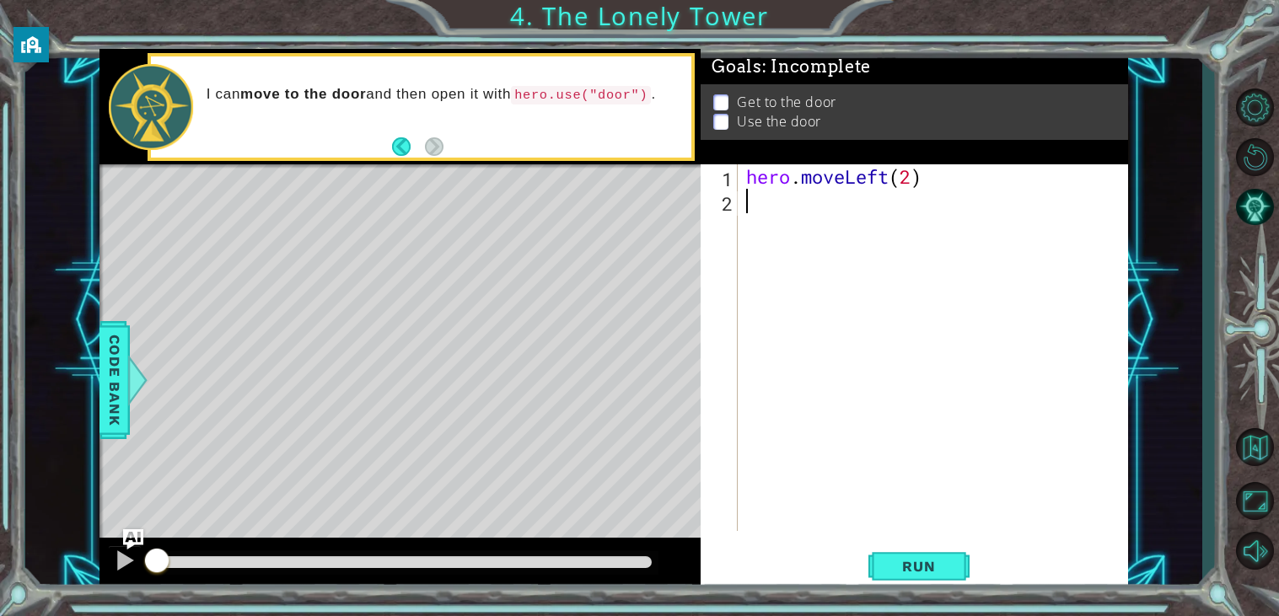
scroll to position [0, 0]
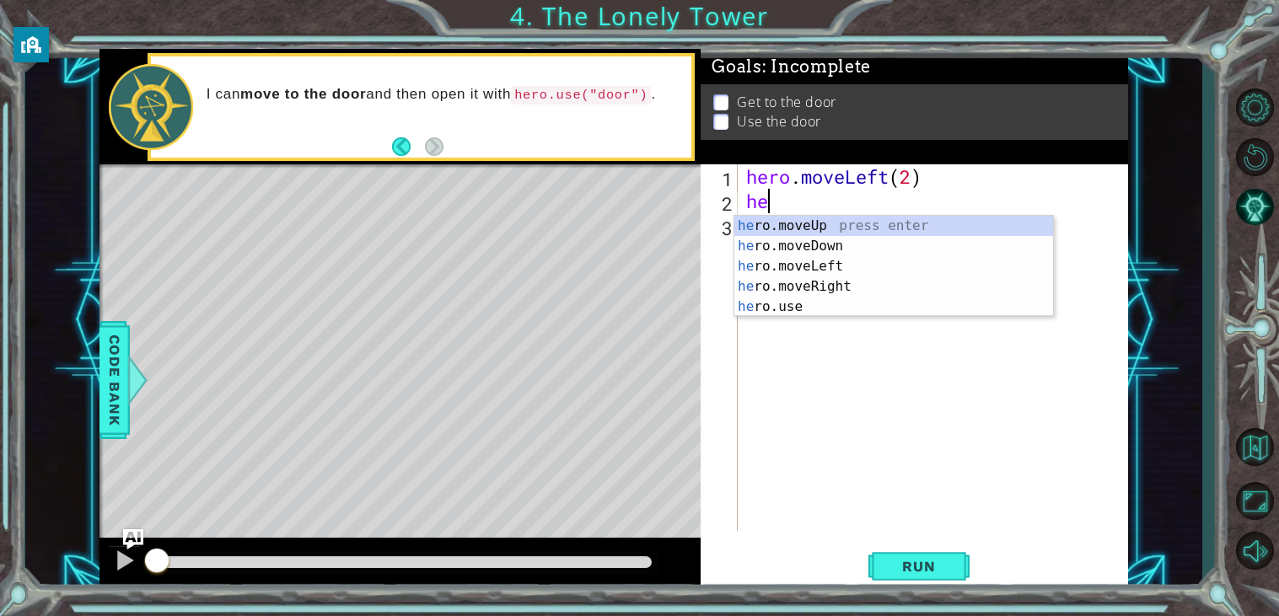
type textarea "her"
click at [975, 223] on div "her o.moveUp press enter her o.moveDown press enter her o.moveLeft press enter …" at bounding box center [894, 287] width 319 height 142
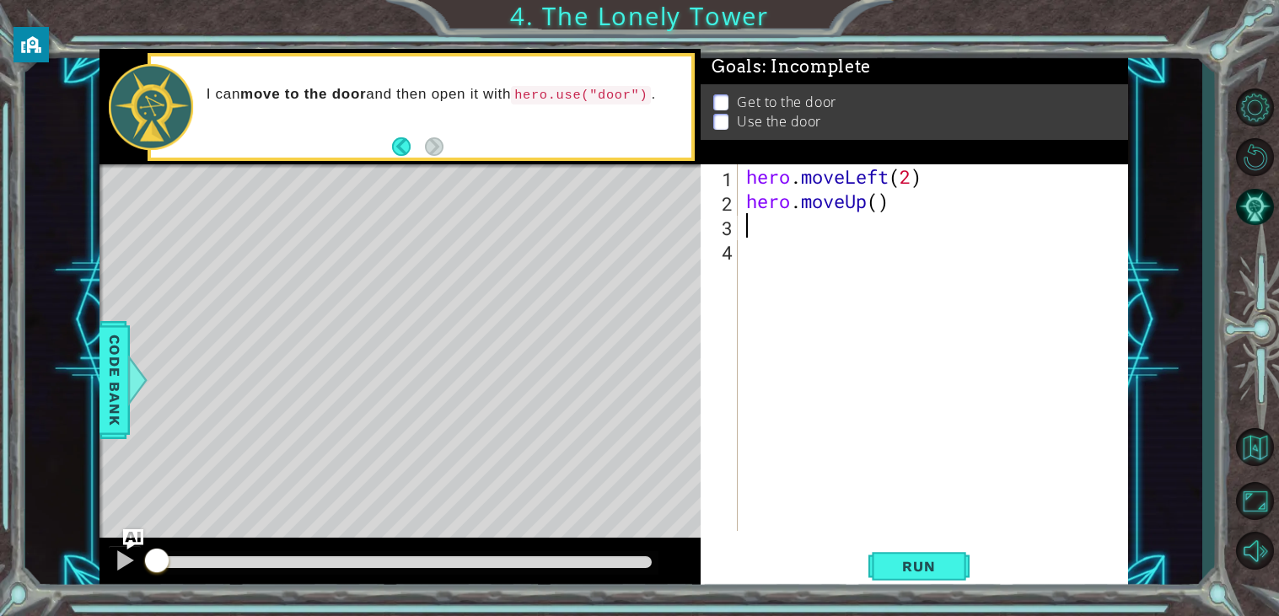
click at [883, 205] on div "hero . moveLeft ( 2 ) hero . moveUp ( )" at bounding box center [938, 372] width 390 height 416
type textarea "hero.moveUp(2)"
click at [975, 240] on div "hero . moveLeft ( 2 ) hero . moveUp ( 2 )" at bounding box center [938, 372] width 390 height 416
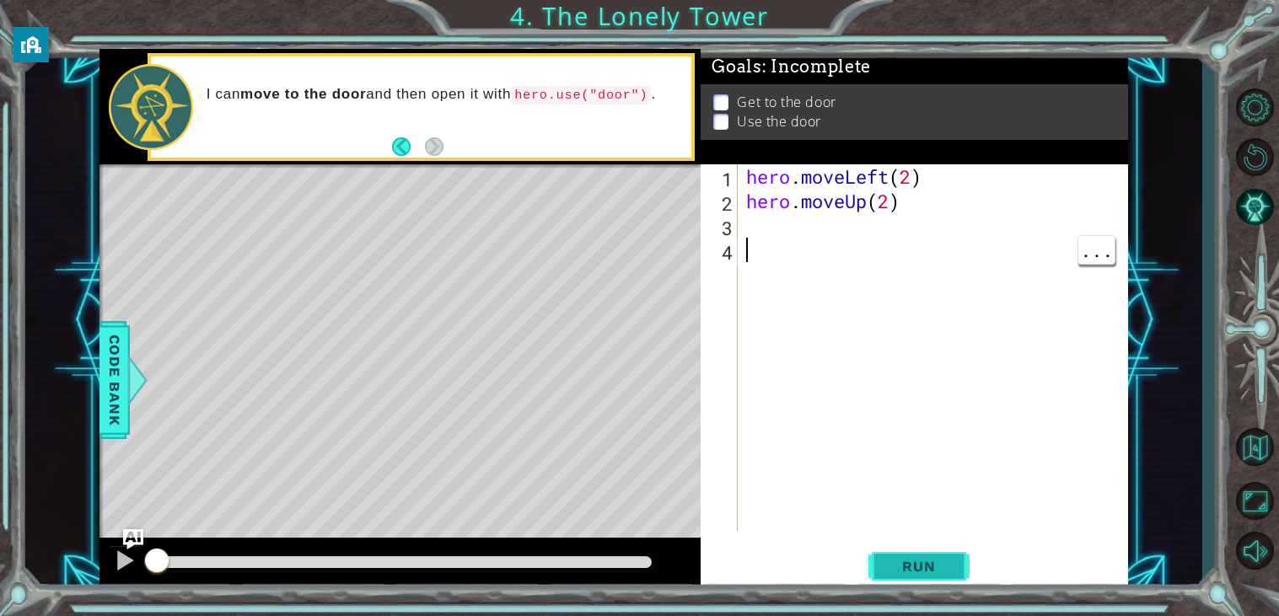
click at [944, 572] on span "Run" at bounding box center [919, 566] width 67 height 17
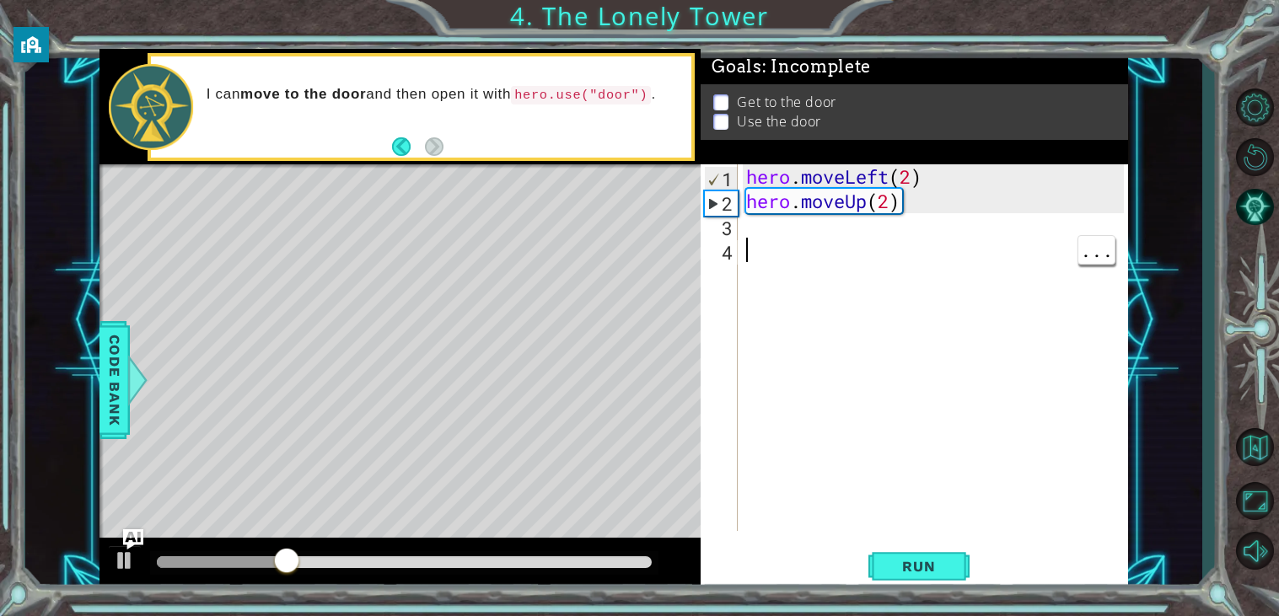
click at [1009, 219] on div "hero . moveLeft ( 2 ) hero . moveUp ( 2 )" at bounding box center [938, 372] width 390 height 416
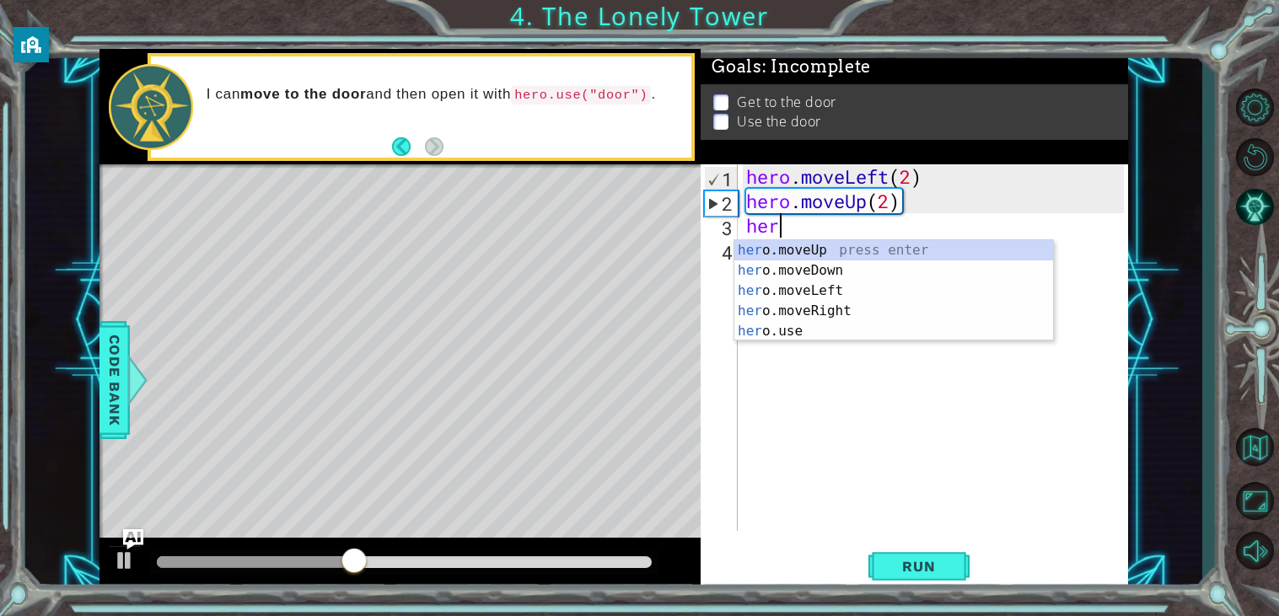
type textarea "hero"
click at [968, 307] on div "hero .moveUp press enter hero .moveDown press enter hero .moveLeft press enter …" at bounding box center [894, 311] width 319 height 142
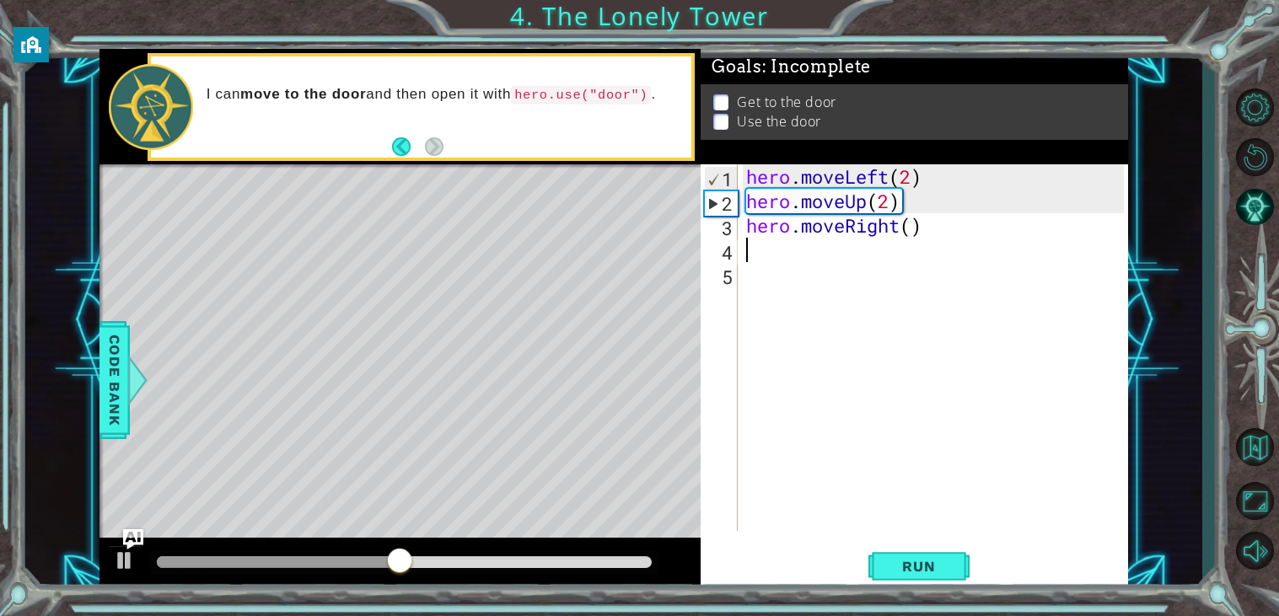
scroll to position [0, 0]
click at [911, 228] on div "hero . moveLeft ( 2 ) hero . moveUp ( 2 ) hero . moveRight ( )" at bounding box center [938, 372] width 390 height 416
type textarea "hero.moveRight(2)"
click at [942, 573] on span "Run" at bounding box center [919, 566] width 67 height 17
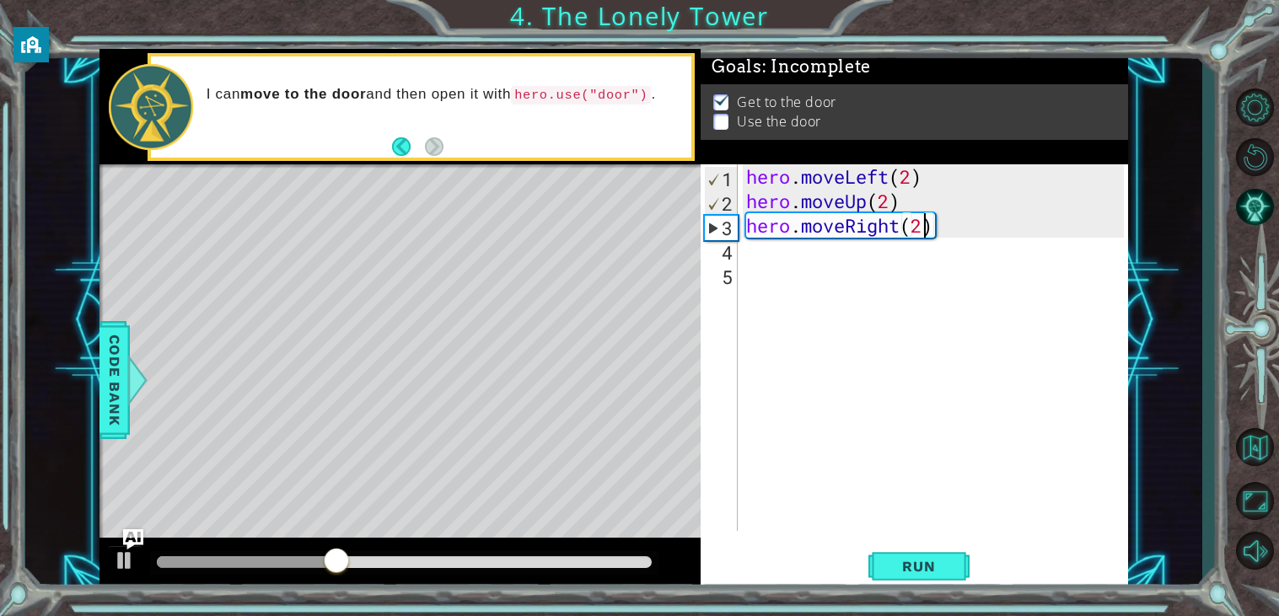
click at [809, 272] on div "hero . moveLeft ( 2 ) hero . moveUp ( 2 ) hero . moveRight ( 2 )" at bounding box center [938, 372] width 390 height 416
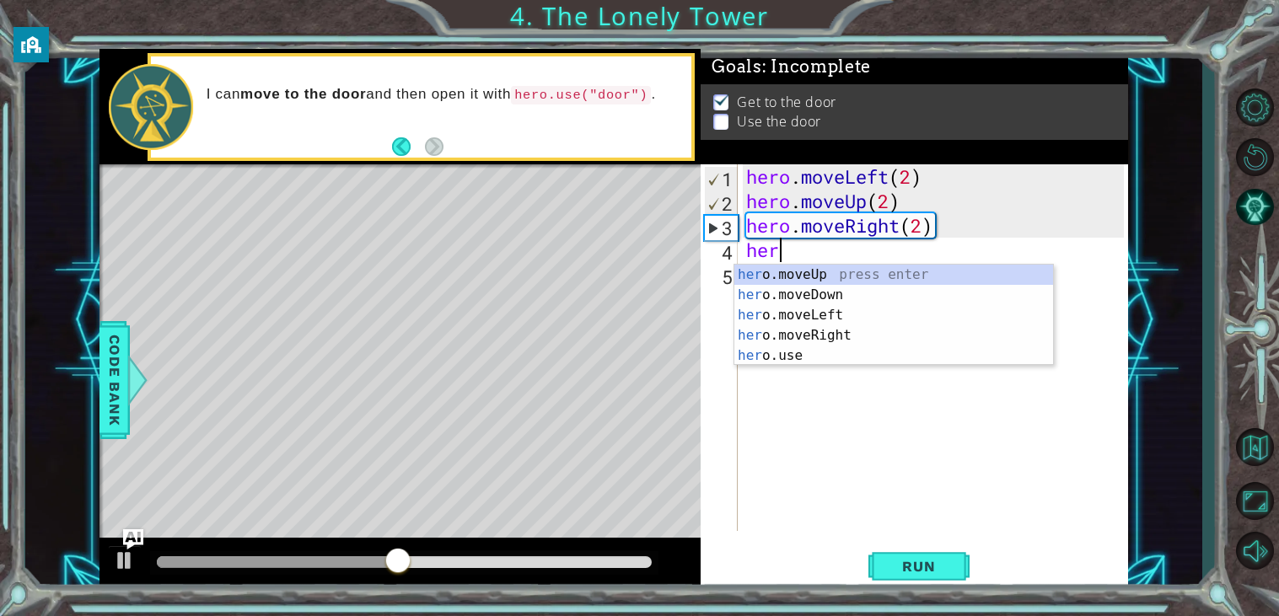
scroll to position [0, 1]
click at [962, 347] on div "hero .moveUp press enter hero .moveDown press enter hero .moveLeft press enter …" at bounding box center [894, 336] width 319 height 142
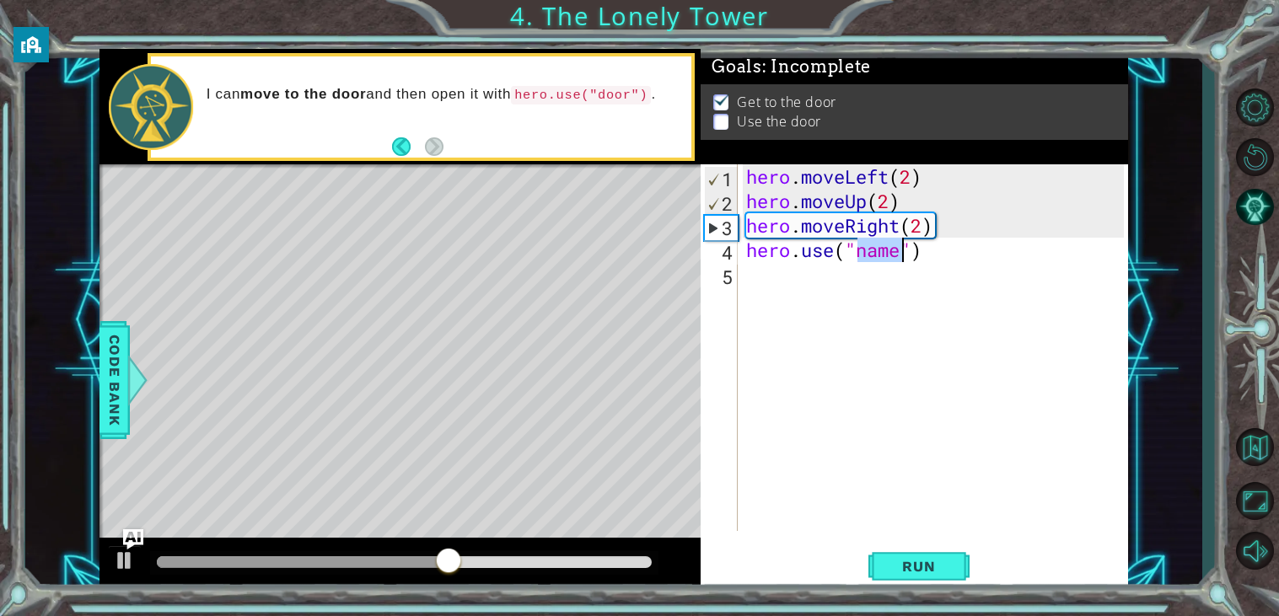
click at [886, 256] on div "hero . moveLeft ( 2 ) hero . moveUp ( 2 ) hero . moveRight ( 2 ) hero . use ( "…" at bounding box center [938, 372] width 390 height 416
click at [902, 252] on div "hero . moveLeft ( 2 ) hero . moveUp ( 2 ) hero . moveRight ( 2 ) hero . use ( "…" at bounding box center [938, 372] width 390 height 416
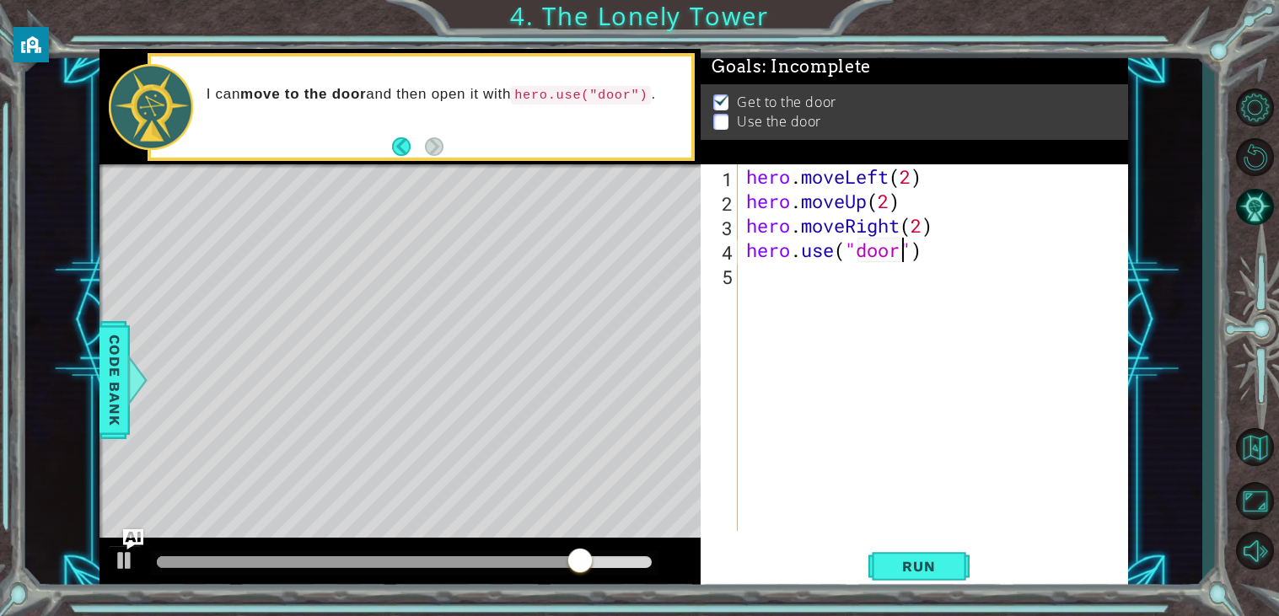
scroll to position [0, 6]
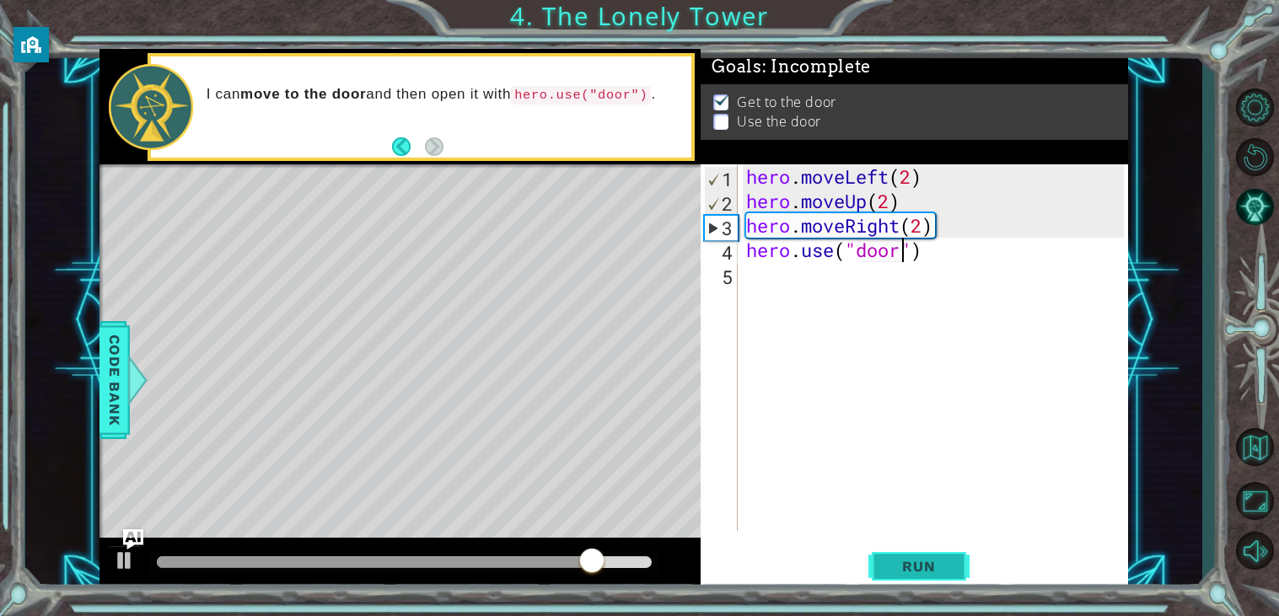
type textarea "hero.use("door")"
click at [939, 564] on span "Run" at bounding box center [919, 566] width 67 height 17
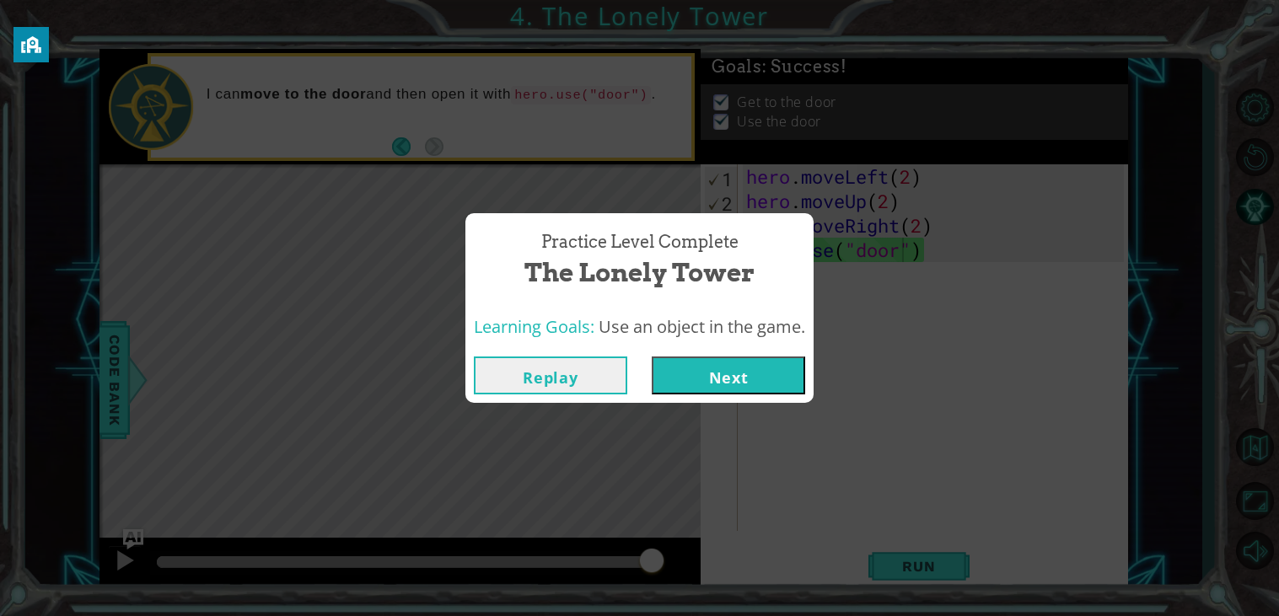
click at [731, 388] on button "Next" at bounding box center [728, 376] width 153 height 38
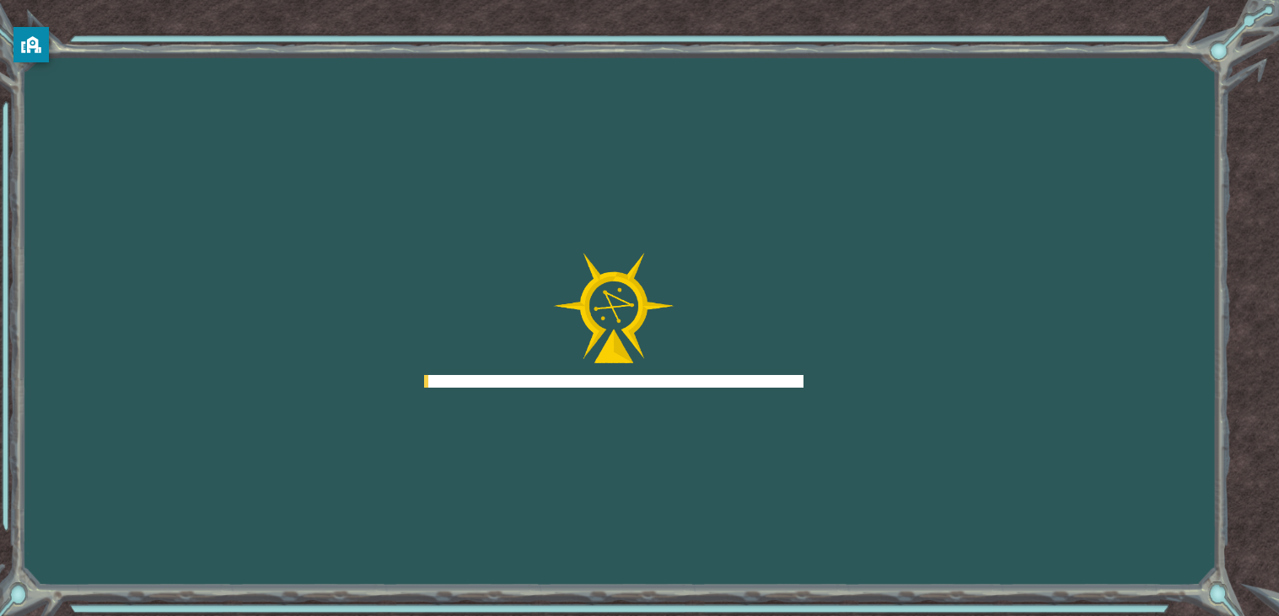
click at [756, 386] on div at bounding box center [614, 381] width 380 height 13
